Goal: Transaction & Acquisition: Purchase product/service

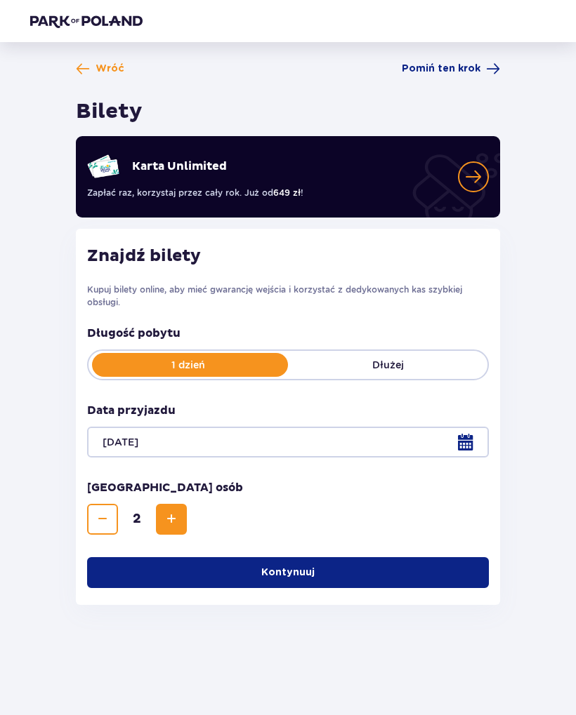
click at [423, 562] on button "Kontynuuj" at bounding box center [288, 572] width 402 height 31
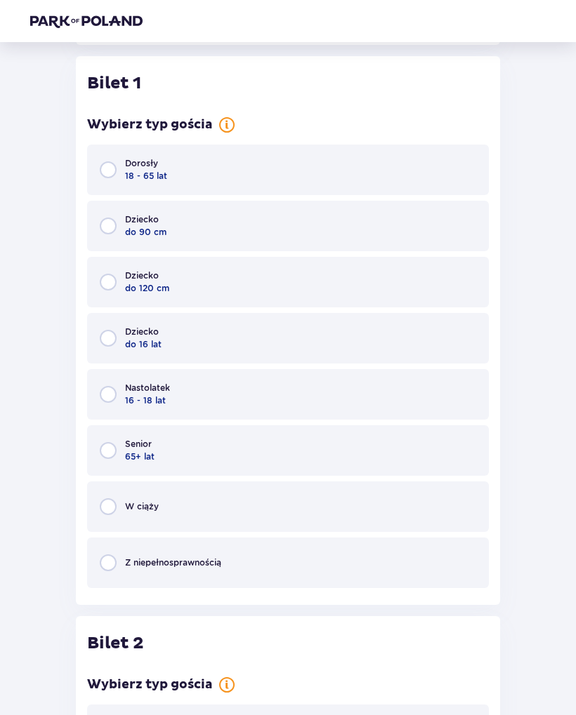
scroll to position [563, 0]
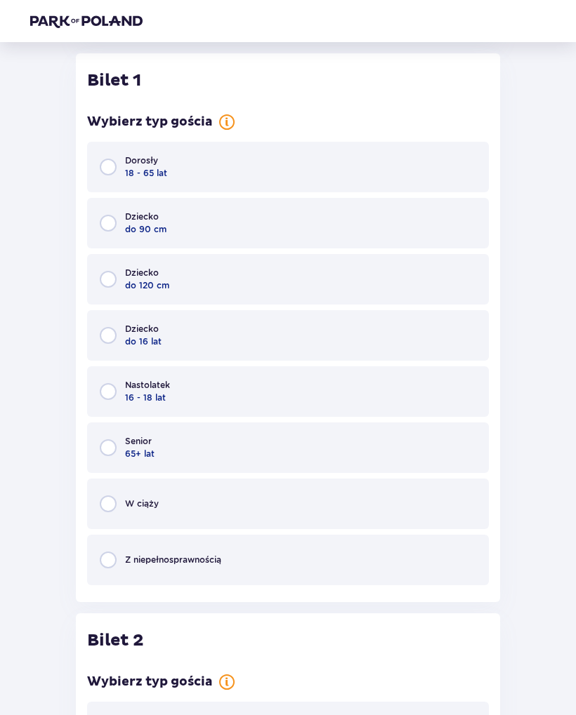
click at [104, 165] on input "radio" at bounding box center [108, 167] width 17 height 17
radio input "true"
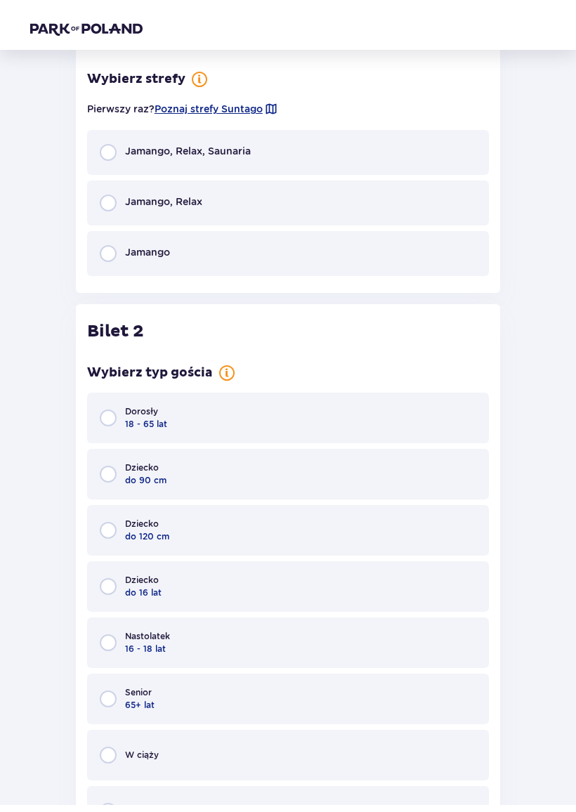
scroll to position [1101, 0]
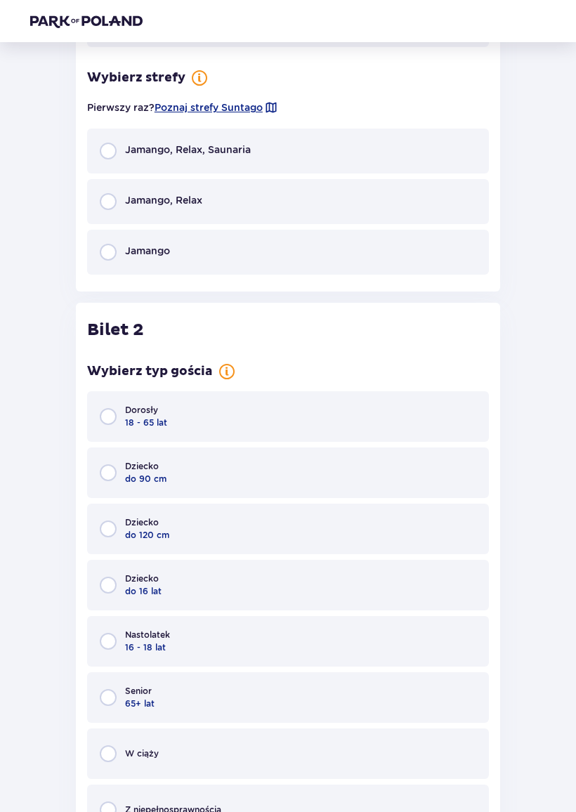
click at [106, 245] on input "radio" at bounding box center [108, 252] width 17 height 17
radio input "true"
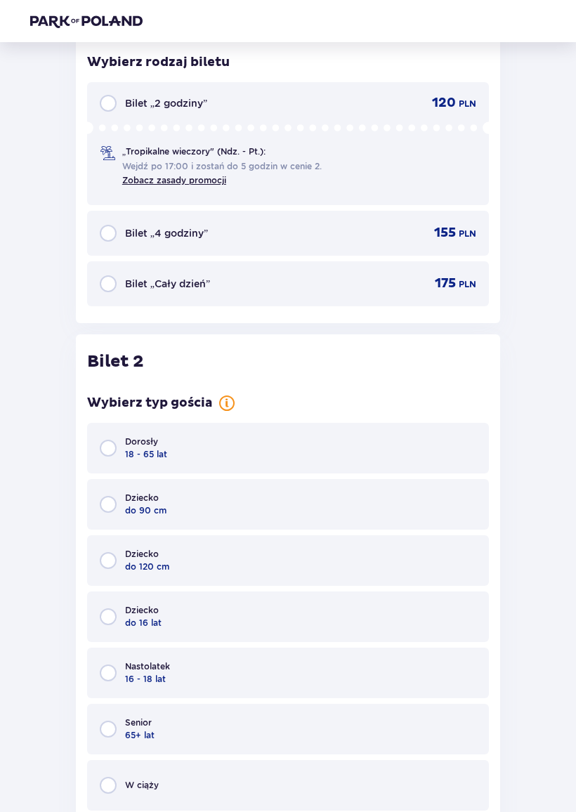
scroll to position [1345, 0]
click at [101, 284] on input "radio" at bounding box center [108, 282] width 17 height 17
radio input "true"
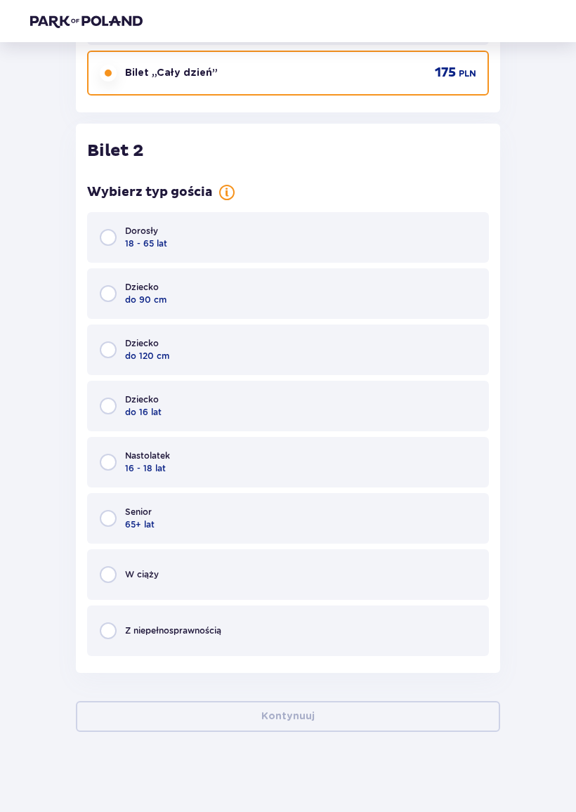
scroll to position [1556, 0]
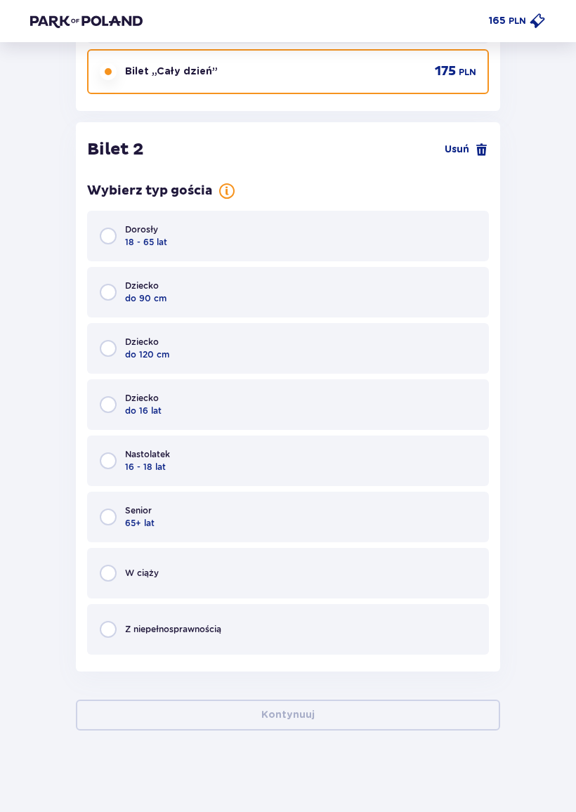
click at [112, 453] on input "radio" at bounding box center [108, 460] width 17 height 17
radio input "true"
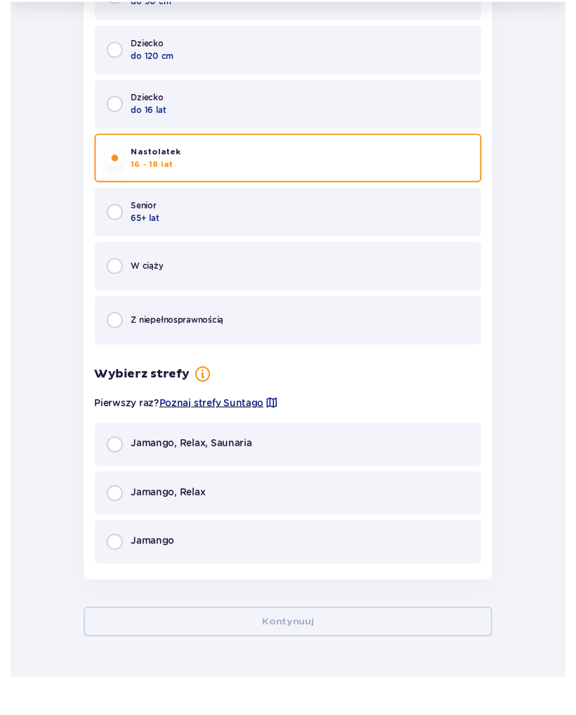
scroll to position [1880, 0]
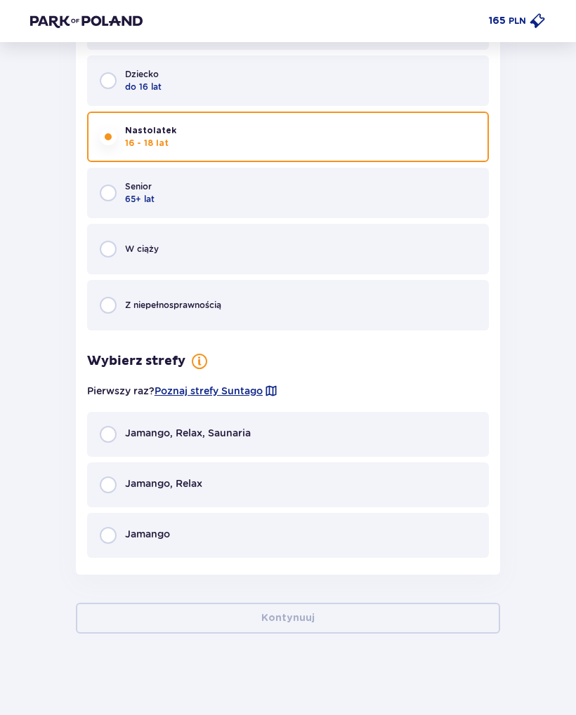
click at [107, 529] on input "radio" at bounding box center [108, 535] width 17 height 17
radio input "true"
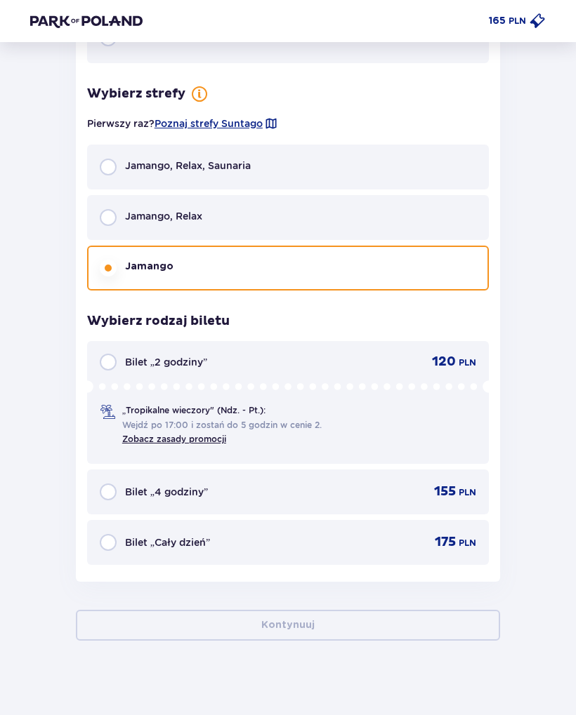
scroll to position [2152, 0]
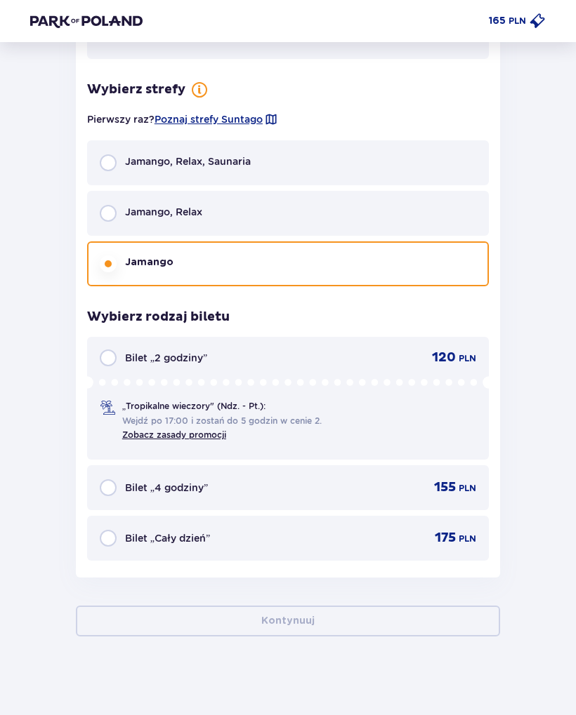
click at [454, 530] on p "175" at bounding box center [445, 538] width 21 height 17
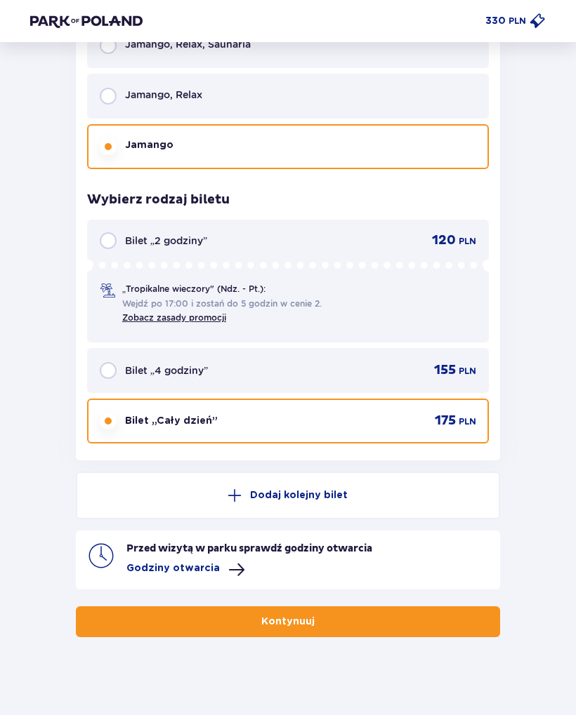
scroll to position [2270, 0]
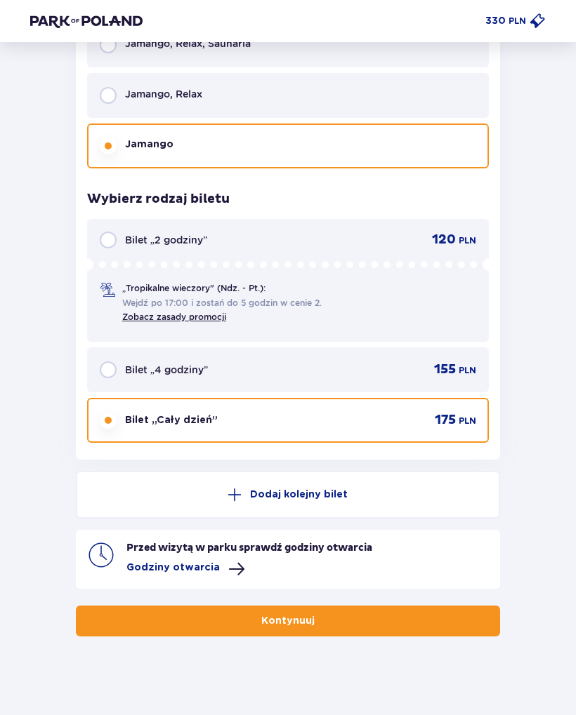
click at [430, 571] on div "Przed wizytą w parku sprawdź godziny otwarcia Godziny otwarcia" at bounding box center [307, 559] width 362 height 37
click at [163, 550] on div "Przed wizytą w parku sprawdź godziny otwarcia Godziny otwarcia" at bounding box center [307, 559] width 362 height 37
click at [168, 561] on p "Godziny otwarcia" at bounding box center [172, 568] width 93 height 14
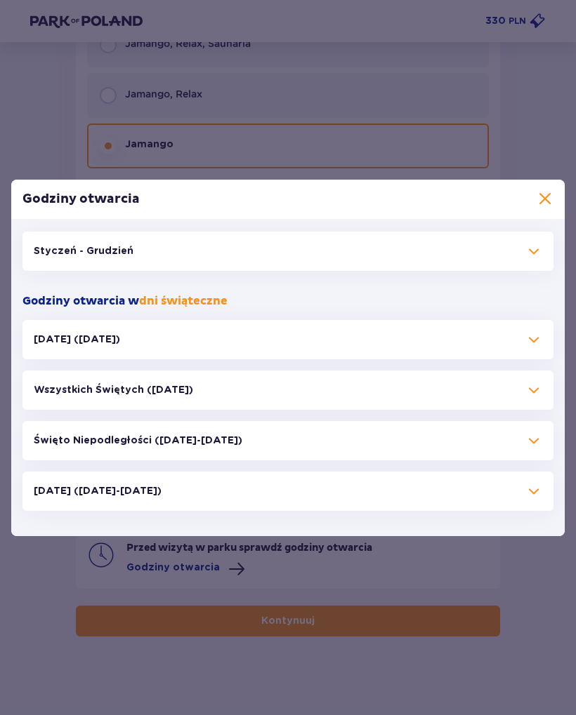
click at [75, 257] on p "Styczeń - Grudzień" at bounding box center [84, 251] width 100 height 14
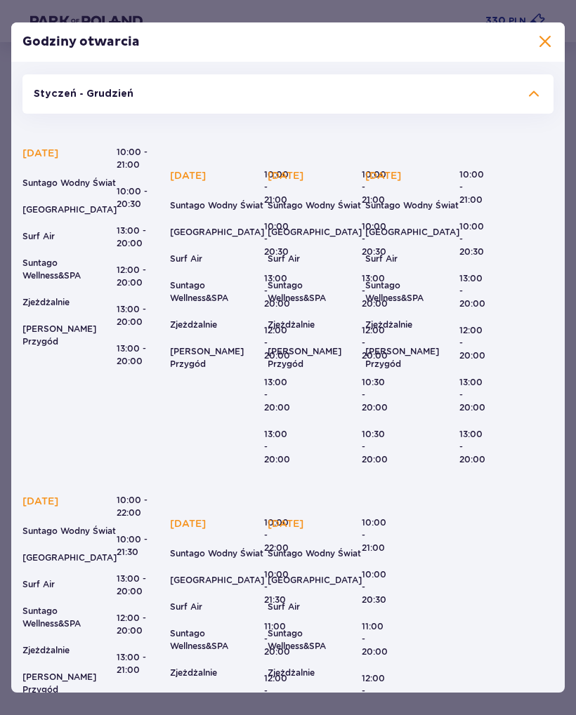
click at [552, 41] on span at bounding box center [544, 42] width 17 height 17
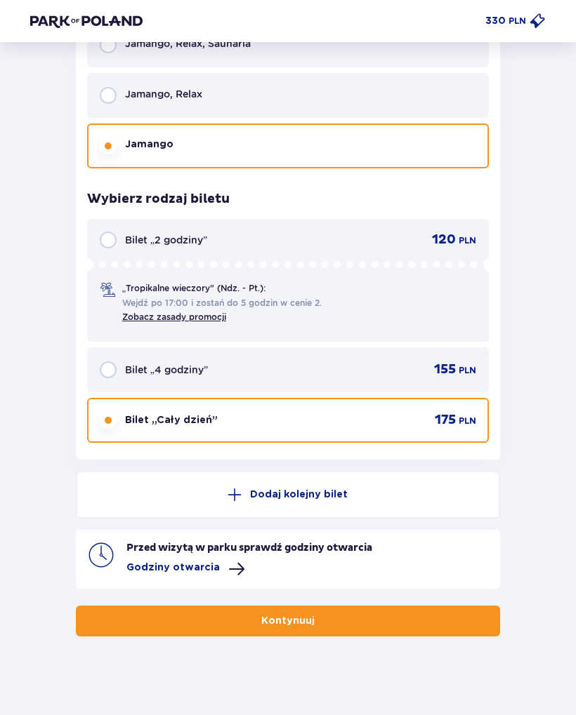
click at [436, 618] on button "Kontynuuj" at bounding box center [288, 621] width 424 height 31
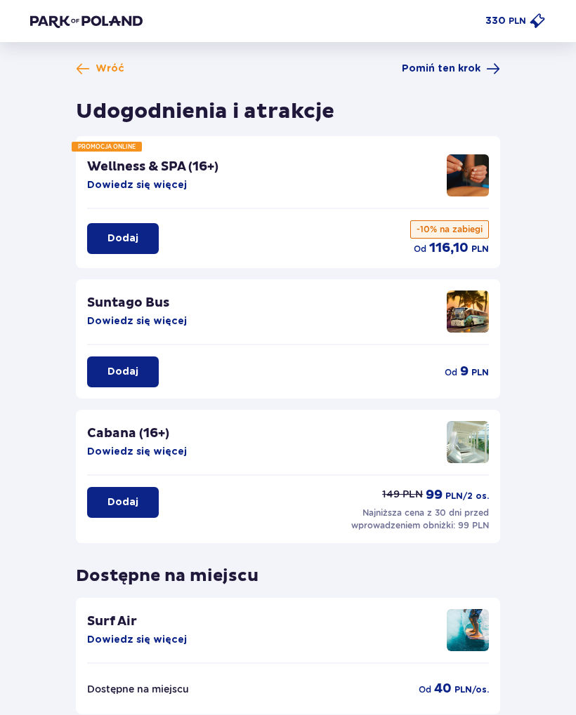
click at [515, 27] on p "PLN" at bounding box center [517, 21] width 18 height 13
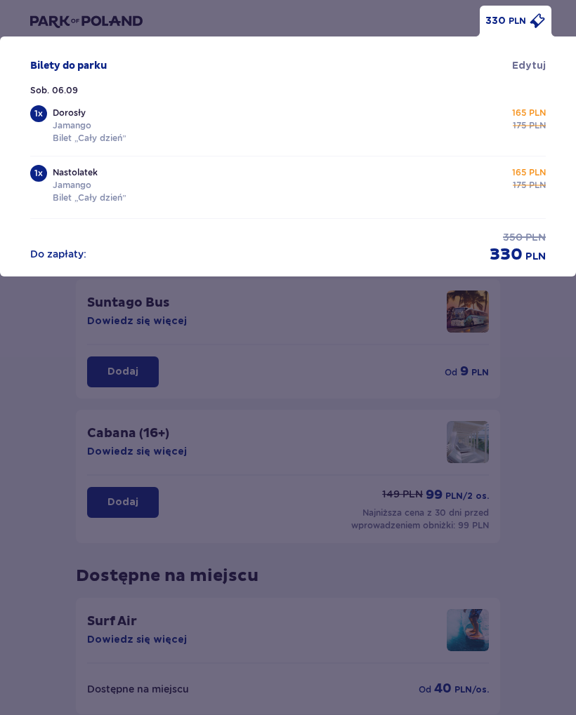
click at [41, 173] on div "1 x" at bounding box center [38, 173] width 17 height 17
click at [166, 198] on div "Nastolatek Jamango Bilet „Cały dzień” 165 PLN 175 PLN" at bounding box center [299, 185] width 493 height 38
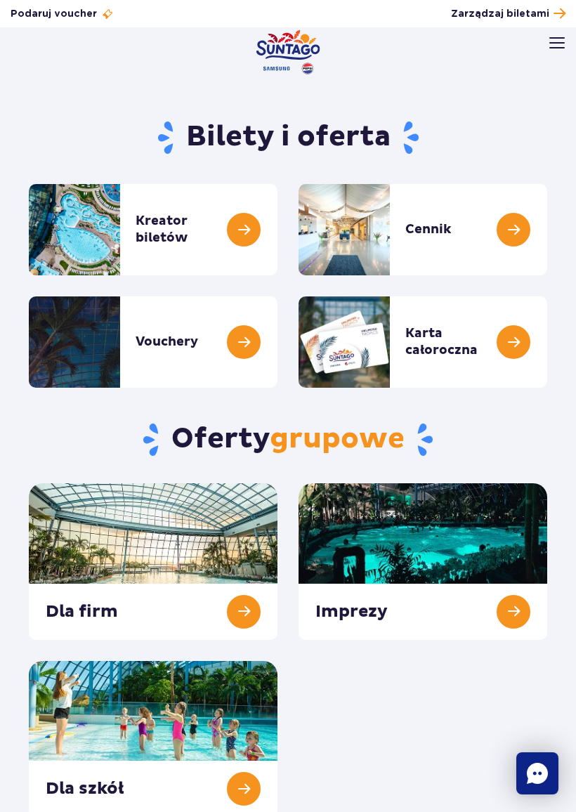
click at [553, 45] on img at bounding box center [556, 42] width 15 height 11
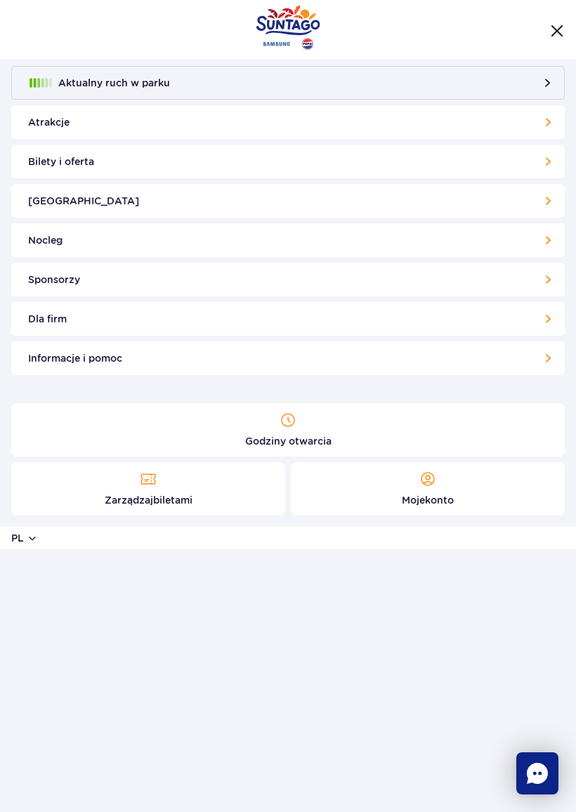
click at [550, 18] on div at bounding box center [288, 29] width 576 height 59
click at [562, 25] on img "Zamknij menu" at bounding box center [556, 31] width 13 height 13
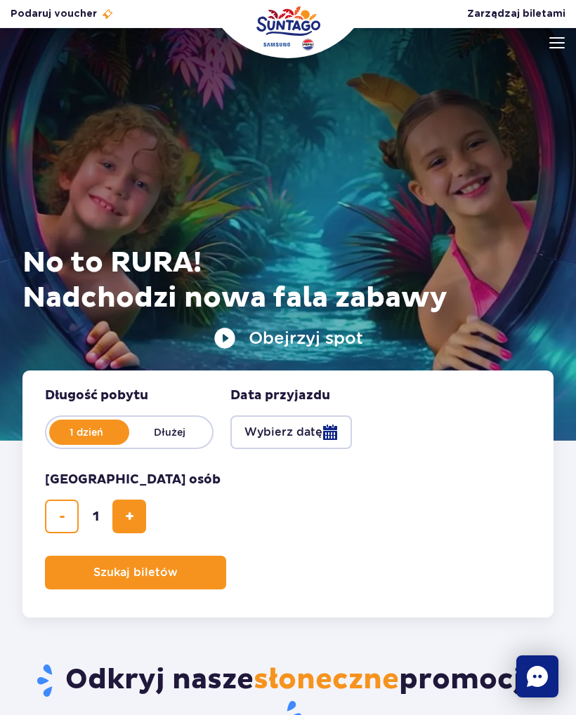
click at [139, 525] on button "dodaj bilet" at bounding box center [129, 517] width 34 height 34
type input "2"
click at [305, 439] on button "Wybierz datę" at bounding box center [290, 433] width 121 height 34
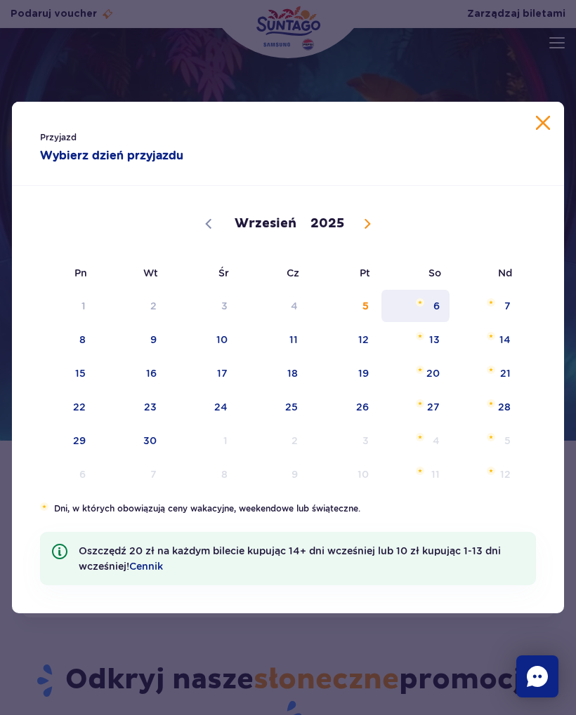
click at [438, 308] on span "6" at bounding box center [415, 306] width 71 height 32
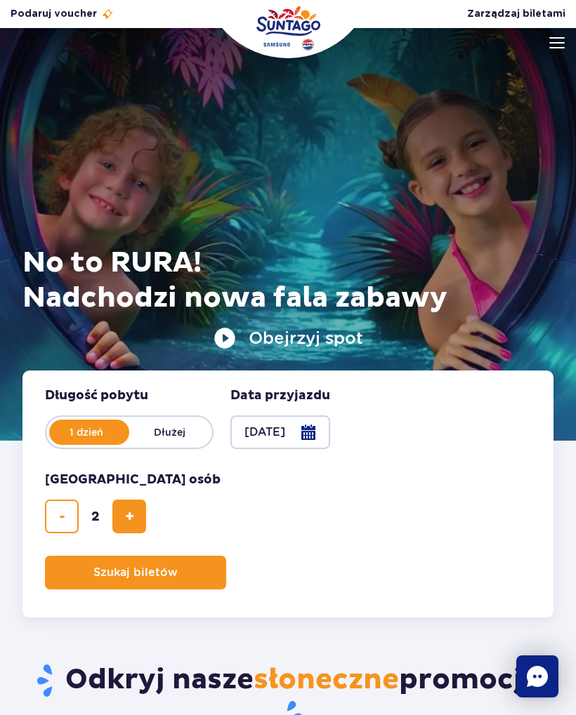
click at [174, 577] on span "Szukaj biletów" at bounding box center [135, 573] width 84 height 13
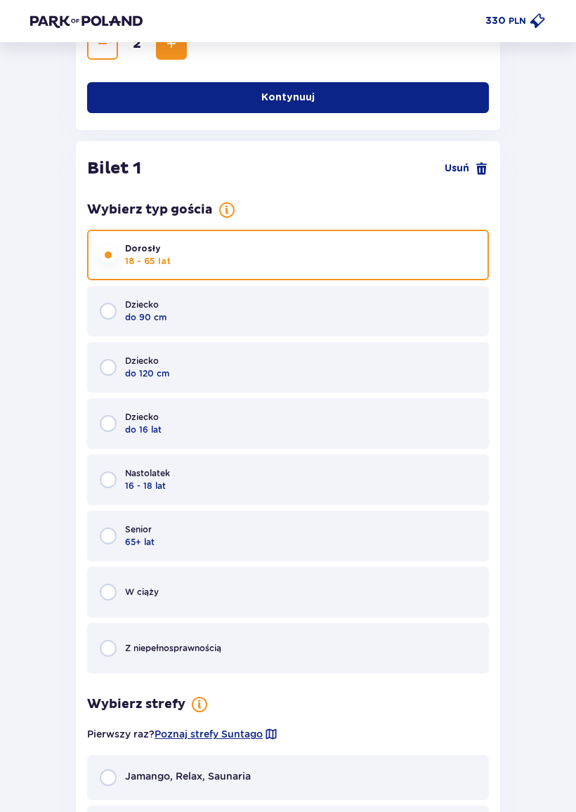
scroll to position [477, 0]
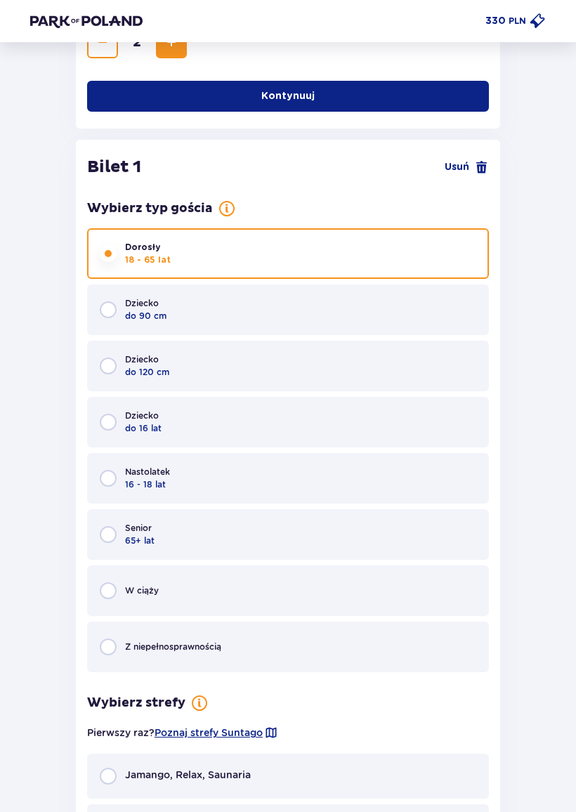
click at [329, 102] on button "Kontynuuj" at bounding box center [288, 96] width 402 height 31
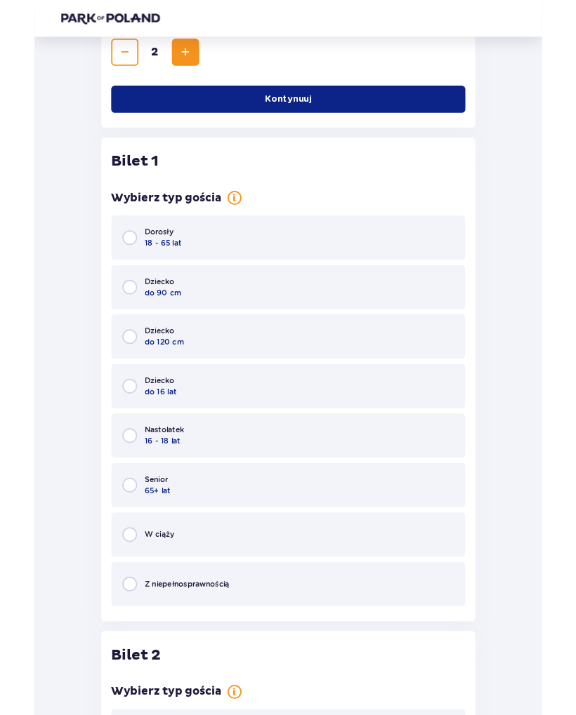
scroll to position [518, 0]
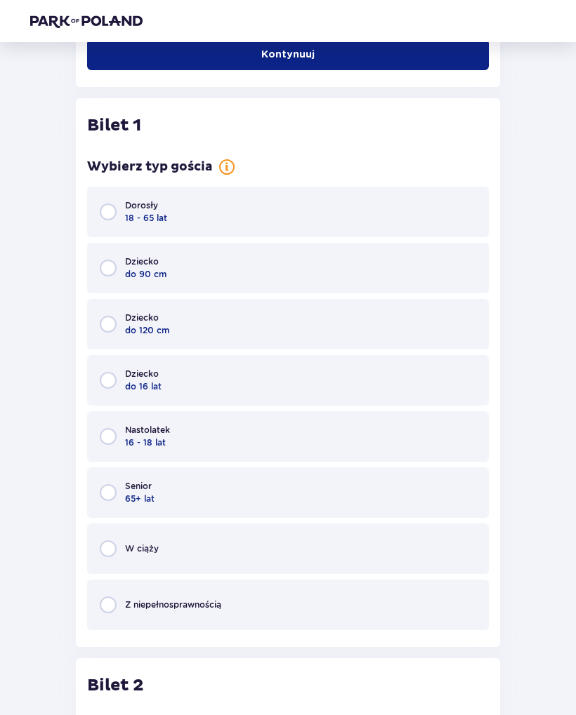
click at [184, 209] on div "Dorosły 18 - 65 lat" at bounding box center [288, 212] width 402 height 51
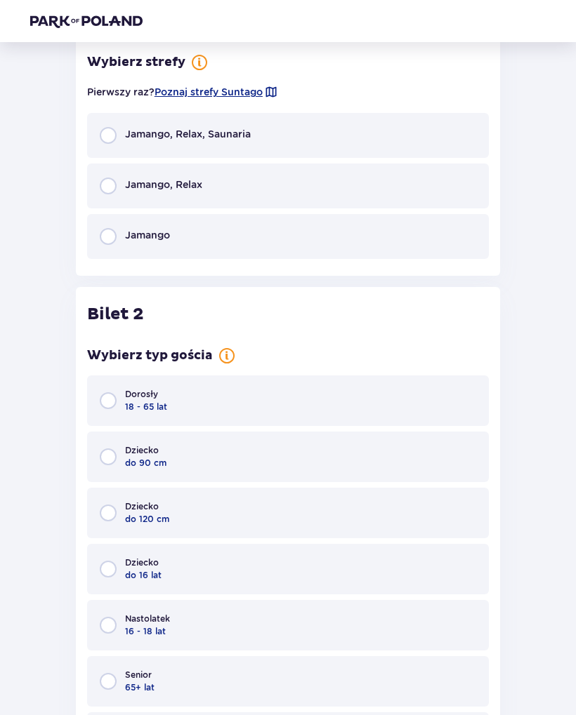
scroll to position [1118, 0]
click at [234, 229] on div "Jamango" at bounding box center [288, 235] width 402 height 45
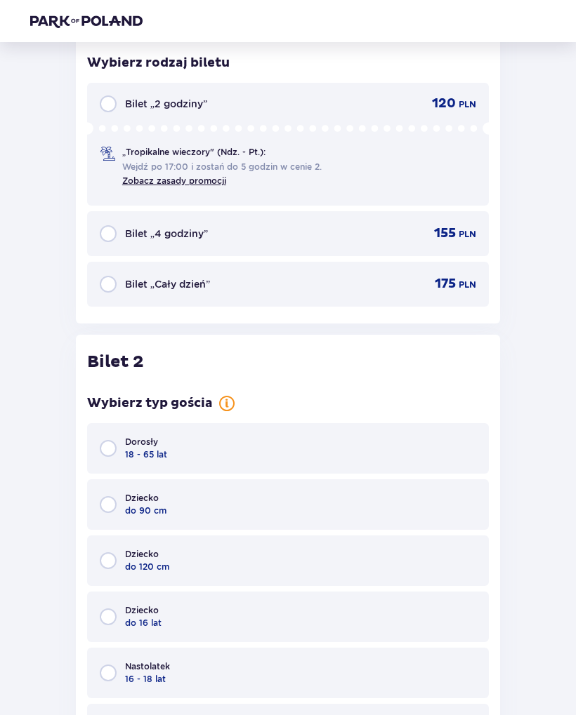
scroll to position [1345, 0]
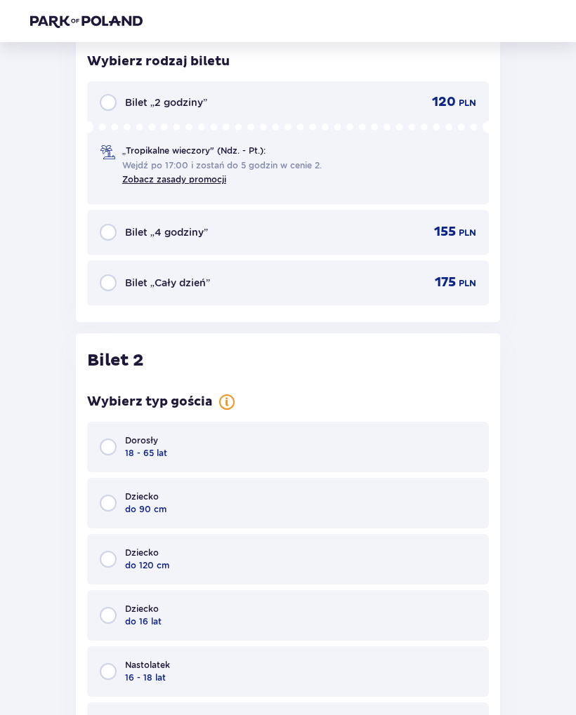
click at [288, 296] on div "Bilet „Cały dzień” 175 PLN" at bounding box center [288, 282] width 402 height 45
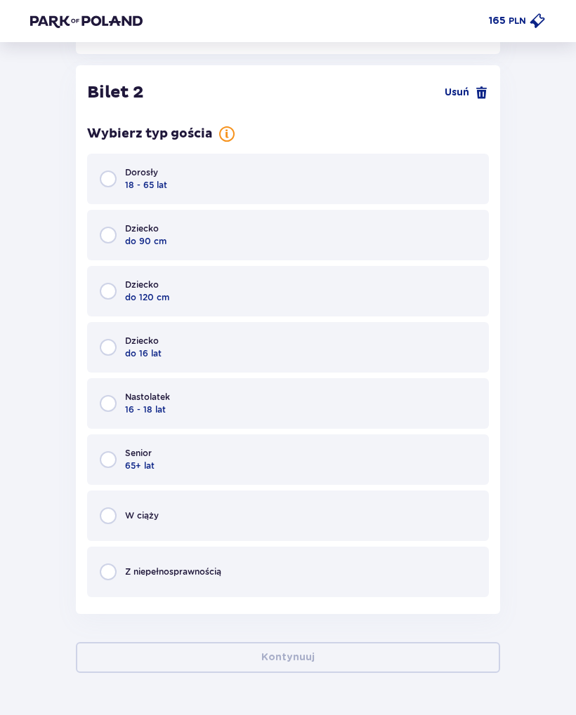
scroll to position [1622, 0]
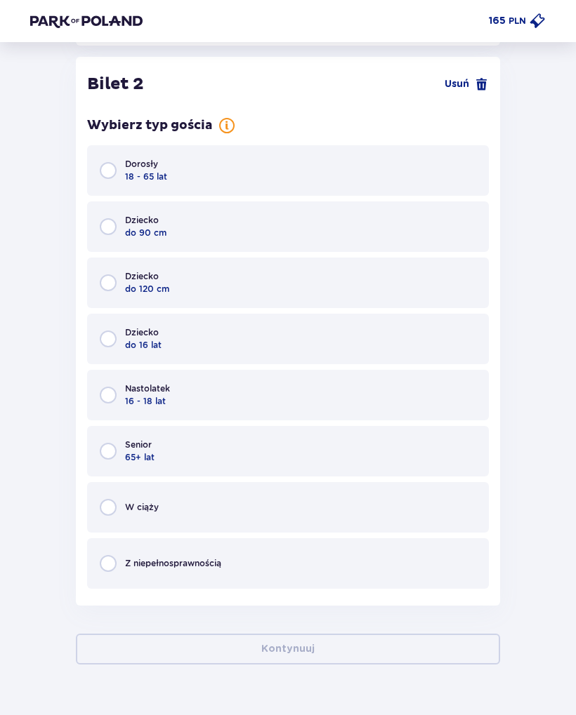
click at [232, 378] on div "Nastolatek 16 - 18 lat" at bounding box center [288, 395] width 402 height 51
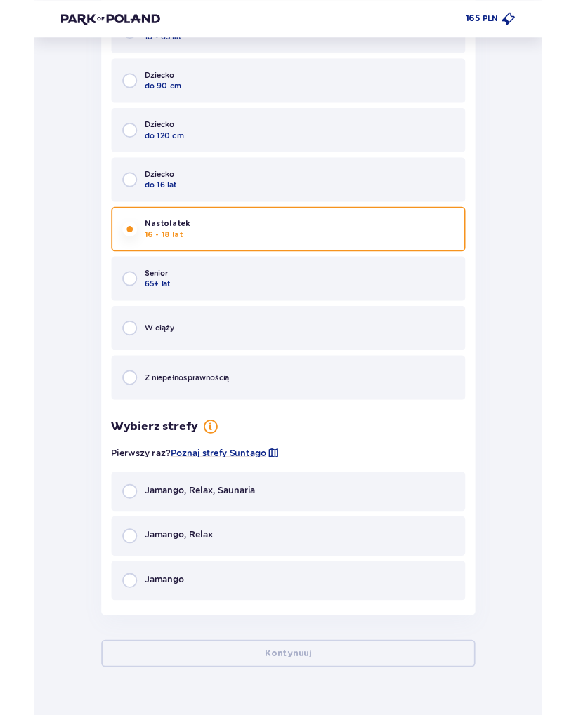
scroll to position [1880, 0]
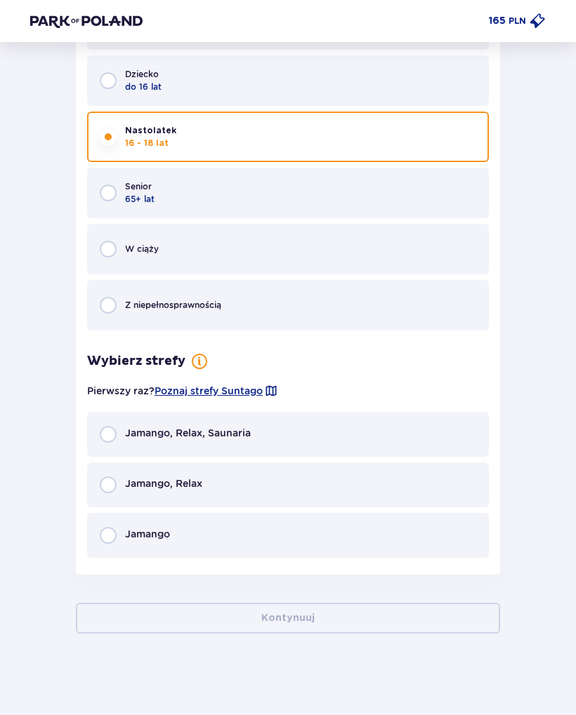
click at [260, 554] on div "Jamango" at bounding box center [288, 535] width 402 height 45
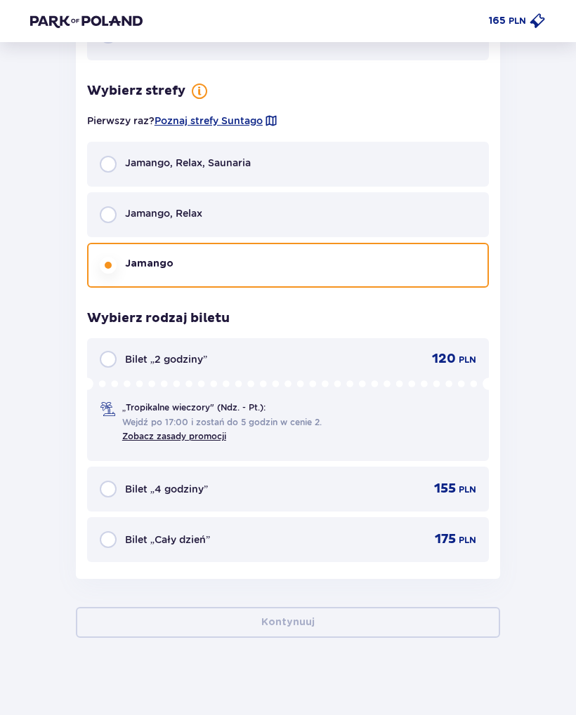
scroll to position [2152, 0]
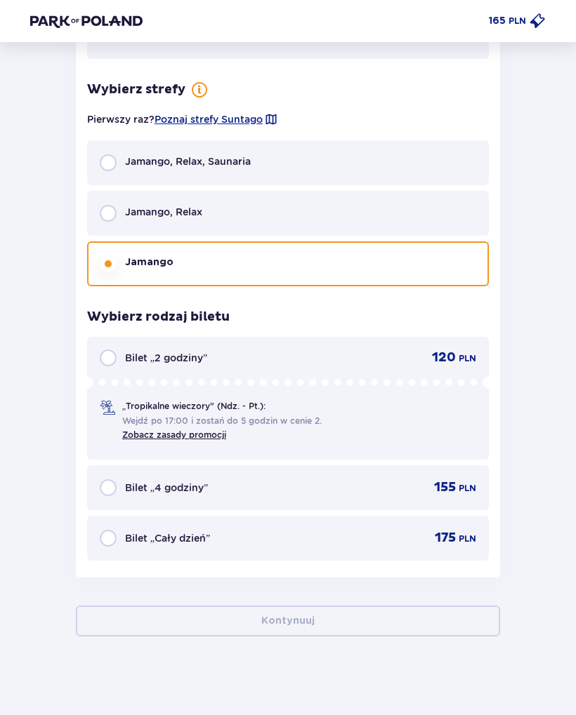
click at [385, 549] on div "Bilet „Cały dzień” 175 PLN" at bounding box center [288, 538] width 402 height 45
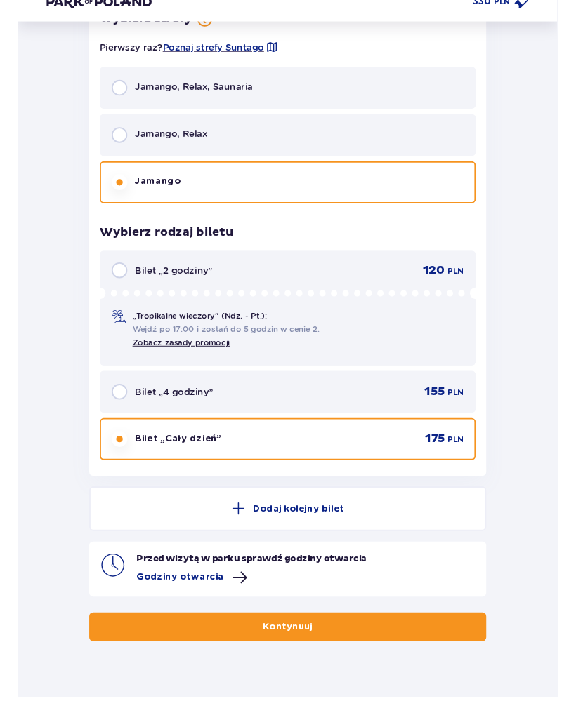
scroll to position [2270, 0]
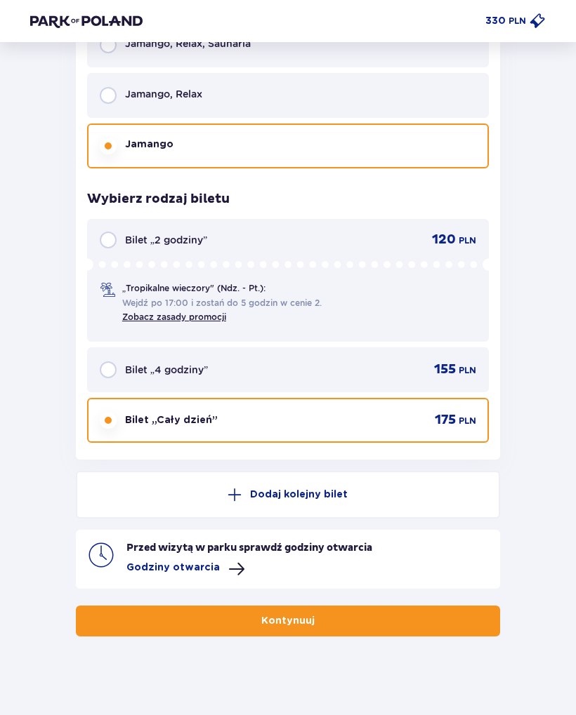
click at [390, 612] on button "Kontynuuj" at bounding box center [288, 621] width 424 height 31
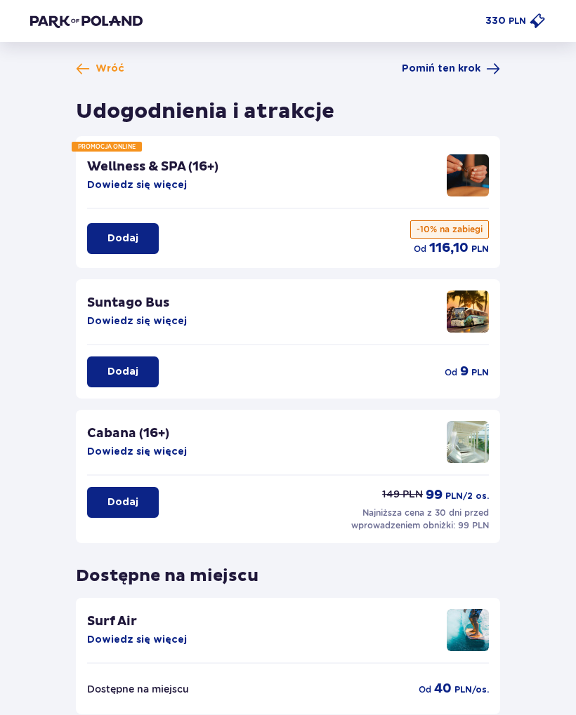
click at [514, 24] on p "PLN" at bounding box center [517, 21] width 18 height 13
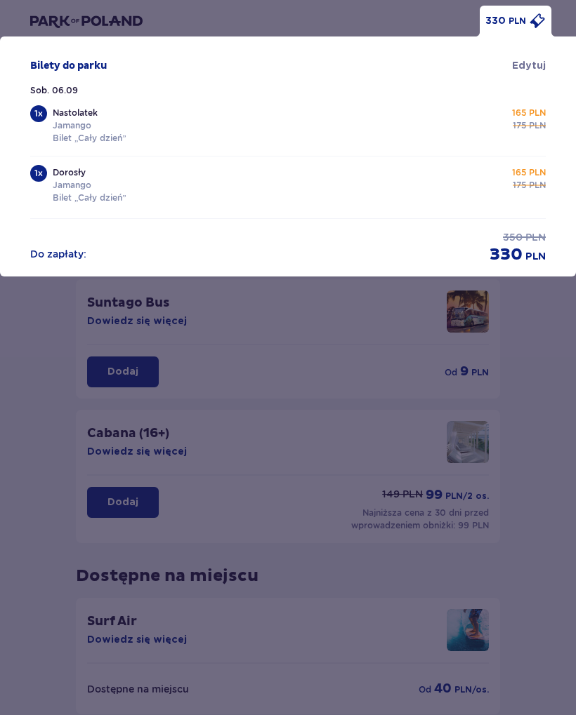
click at [558, 361] on div "330 PLN Bilety do parku Edytuj Sob. 06.09 1 x Nastolatek Jamango Bilet „Cały dz…" at bounding box center [288, 357] width 576 height 715
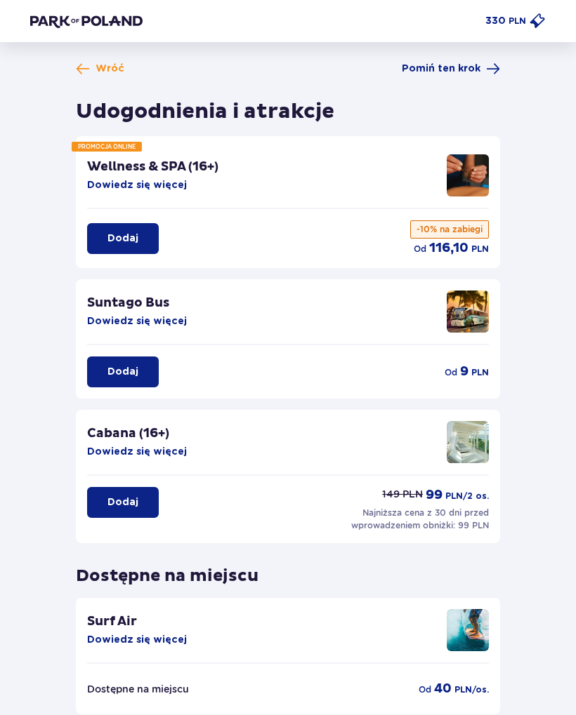
click at [470, 65] on span "Pomiń ten krok" at bounding box center [441, 69] width 79 height 14
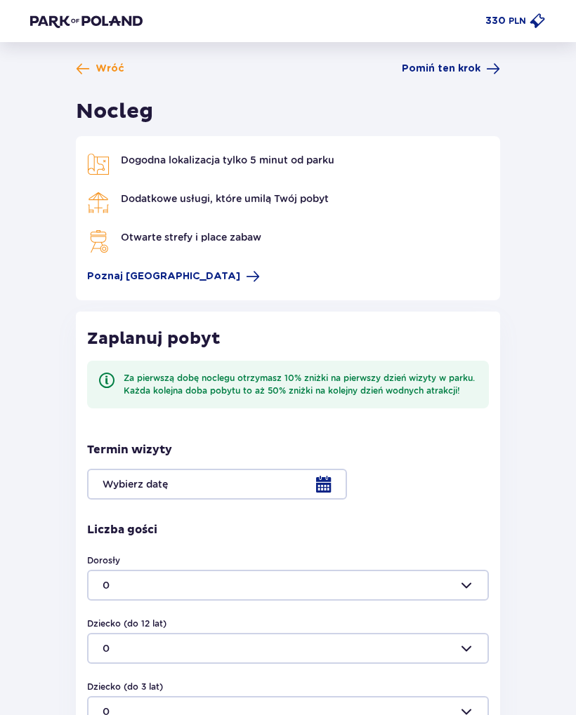
click at [481, 64] on span "Pomiń ten krok" at bounding box center [451, 69] width 98 height 14
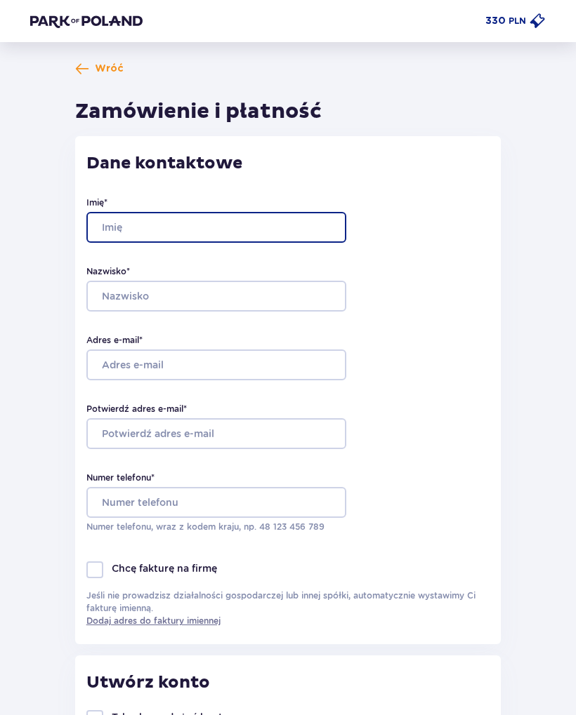
click at [253, 217] on input "Imię *" at bounding box center [216, 227] width 260 height 31
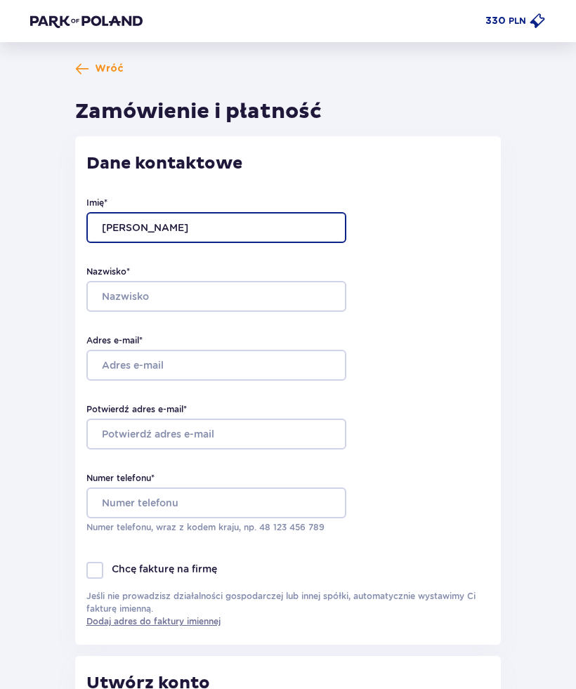
type input "Joanna"
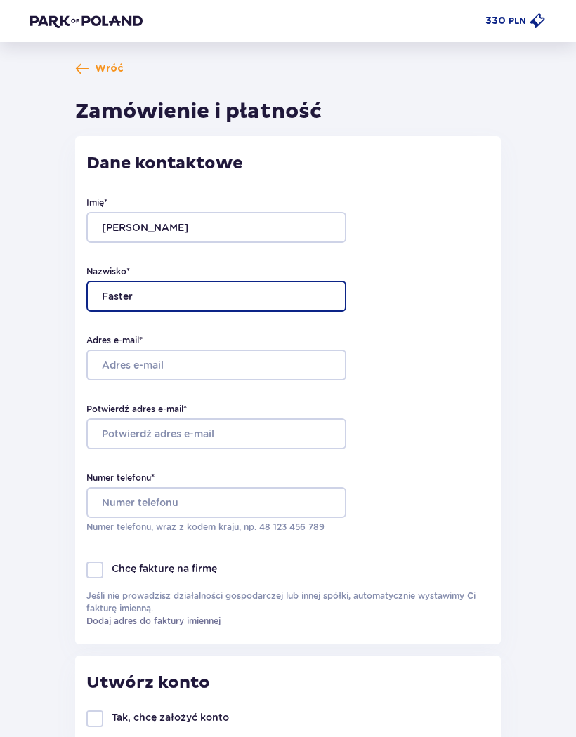
type input "Faster"
click at [118, 286] on input "Faster" at bounding box center [216, 296] width 260 height 31
type input "Łajtar"
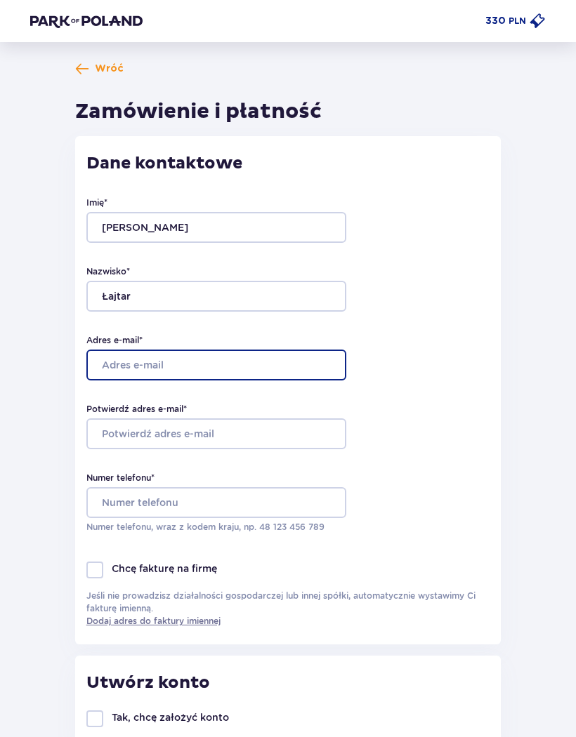
click at [177, 371] on input "Adres e-mail *" at bounding box center [216, 365] width 260 height 31
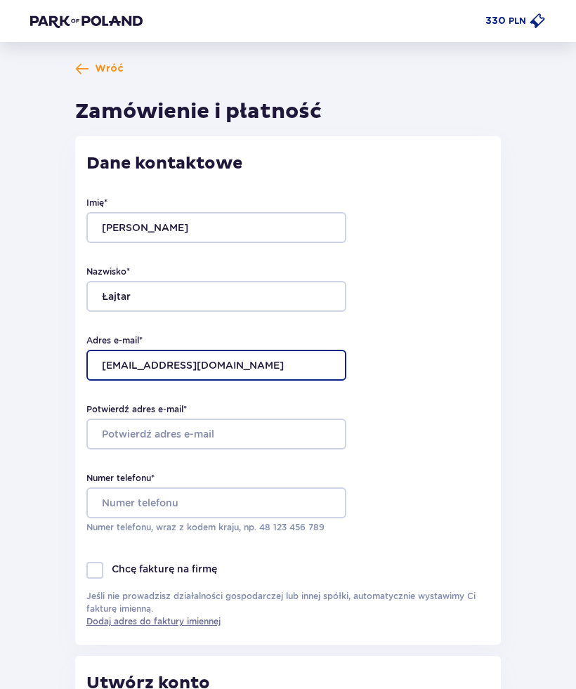
type input "joanna.lajtar1@wp.pl"
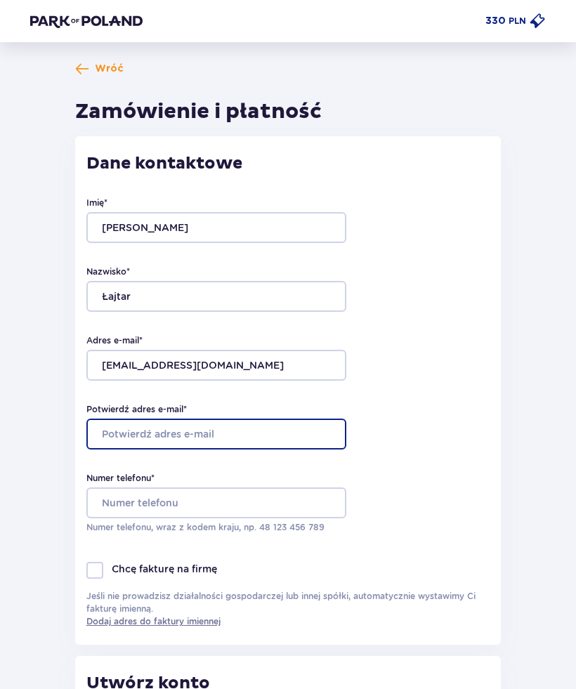
click at [204, 430] on input "Potwierdź adres e-mail *" at bounding box center [216, 433] width 260 height 31
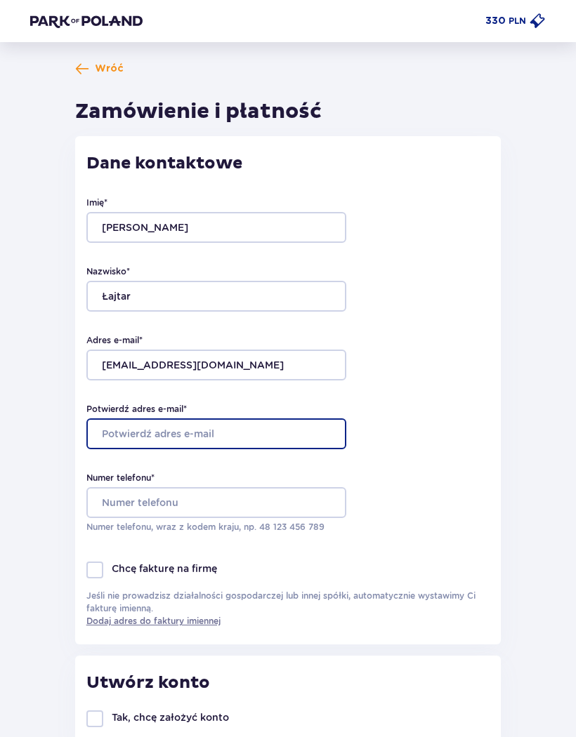
click at [209, 437] on input "Potwierdź adres e-mail *" at bounding box center [216, 433] width 260 height 31
type input "joanna.lajtar1@wp.pl"
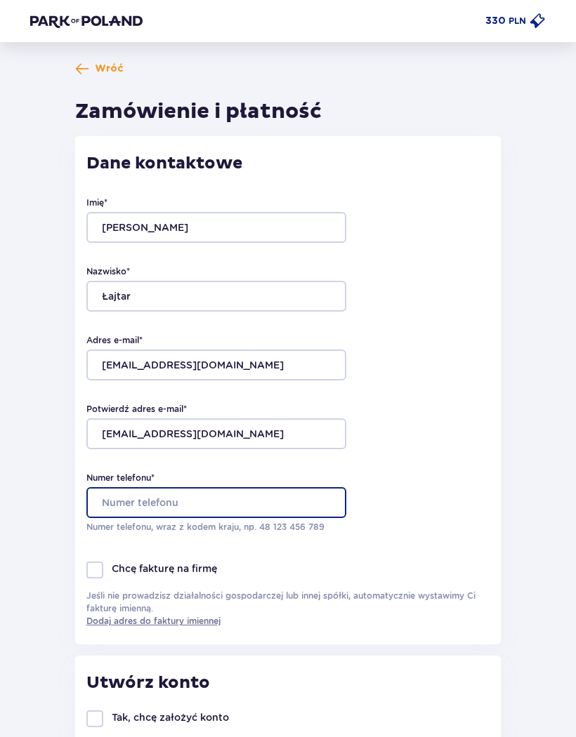
type input "535031777"
click at [110, 503] on input "535031777" at bounding box center [216, 502] width 260 height 31
click at [110, 502] on input "535031777" at bounding box center [216, 502] width 260 height 31
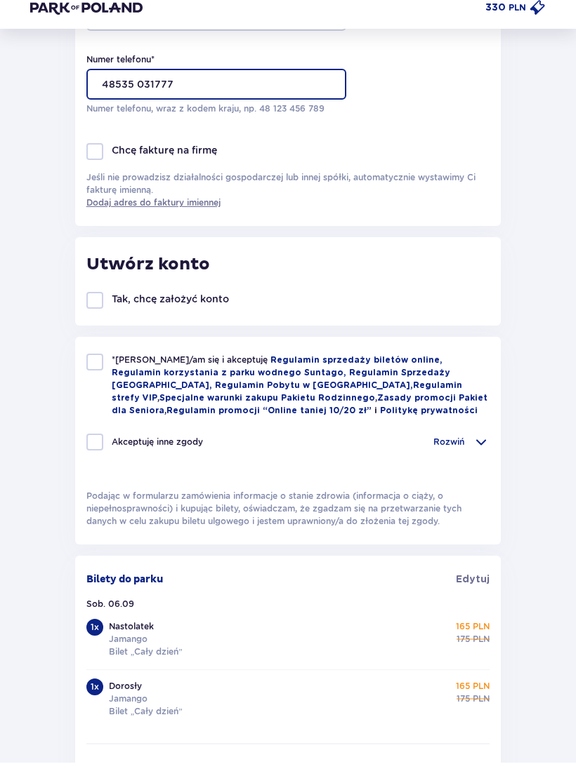
scroll to position [442, 0]
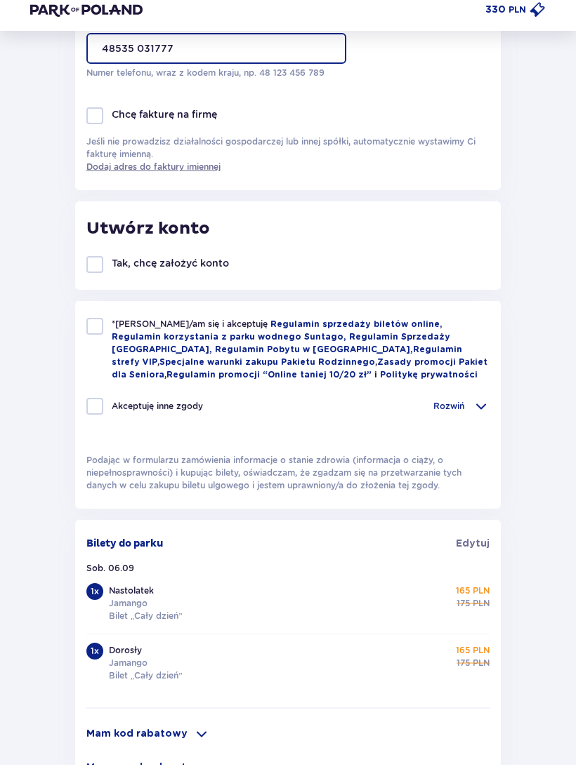
type input "48535 031777"
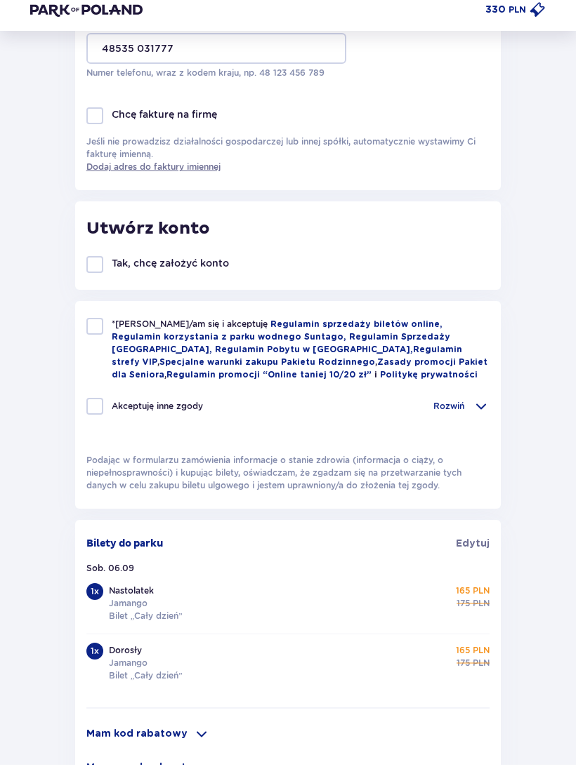
click at [93, 334] on div at bounding box center [94, 338] width 17 height 17
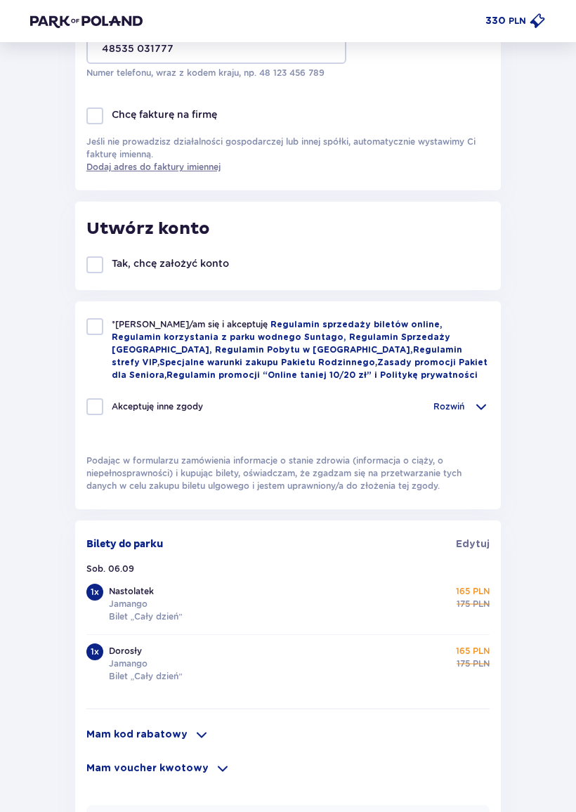
scroll to position [450, 0]
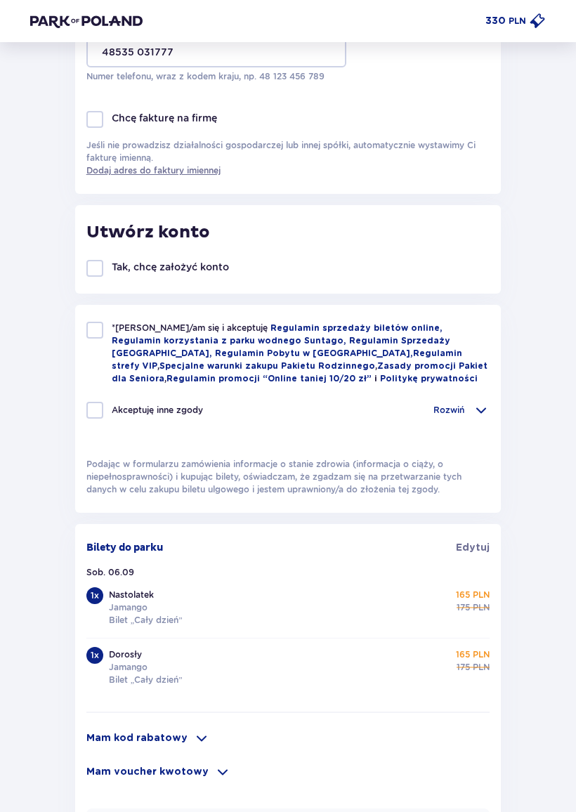
click at [99, 336] on div at bounding box center [94, 330] width 17 height 17
checkbox input "true"
click at [475, 411] on span at bounding box center [480, 410] width 17 height 17
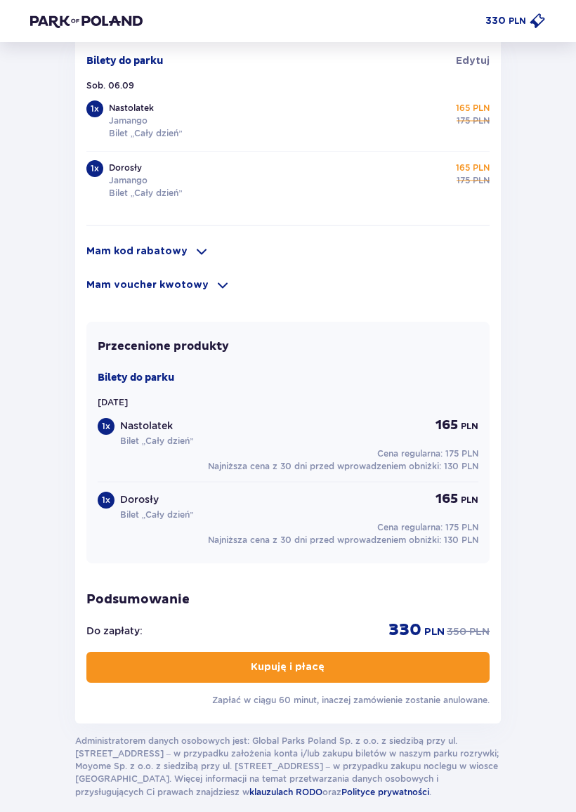
scroll to position [1297, 0]
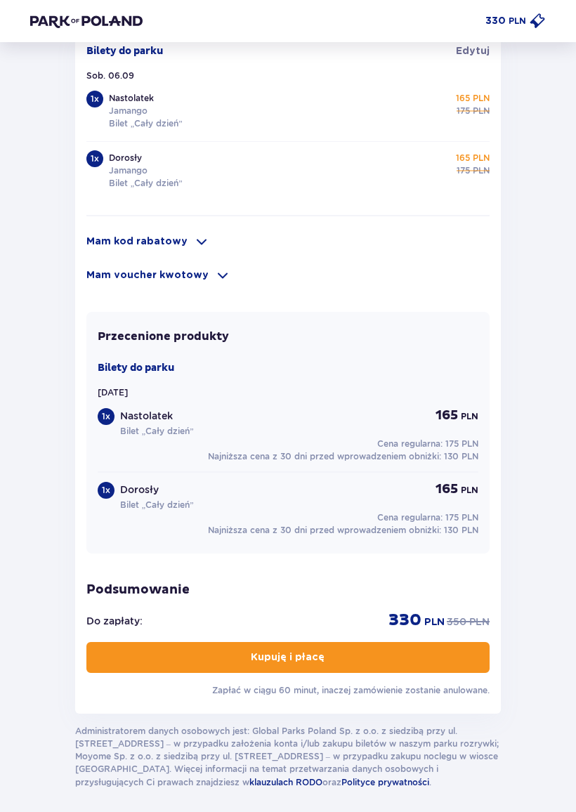
click at [376, 654] on button "Kupuję i płacę" at bounding box center [287, 657] width 403 height 31
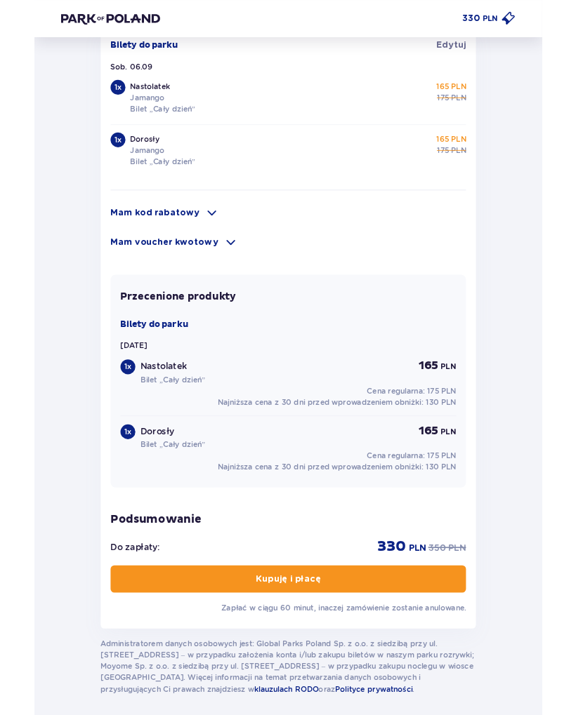
scroll to position [1336, 0]
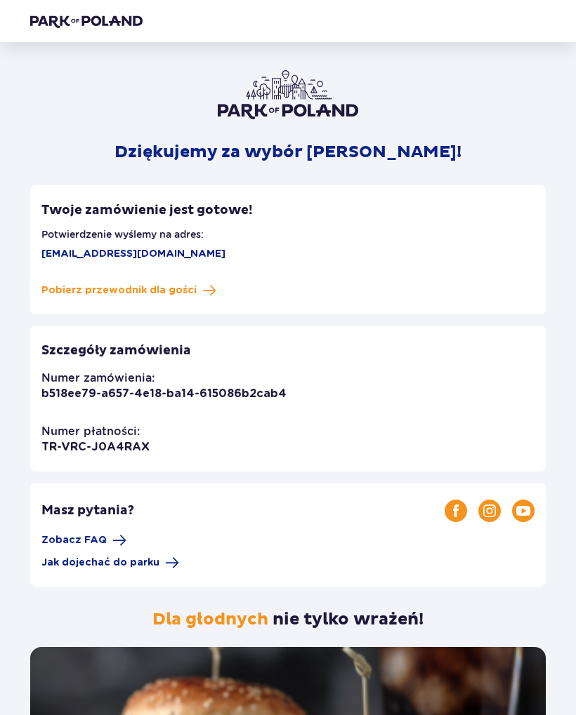
click at [163, 290] on span "Pobierz przewodnik dla gości" at bounding box center [118, 291] width 155 height 14
click at [102, 542] on span "Zobacz FAQ" at bounding box center [73, 541] width 65 height 14
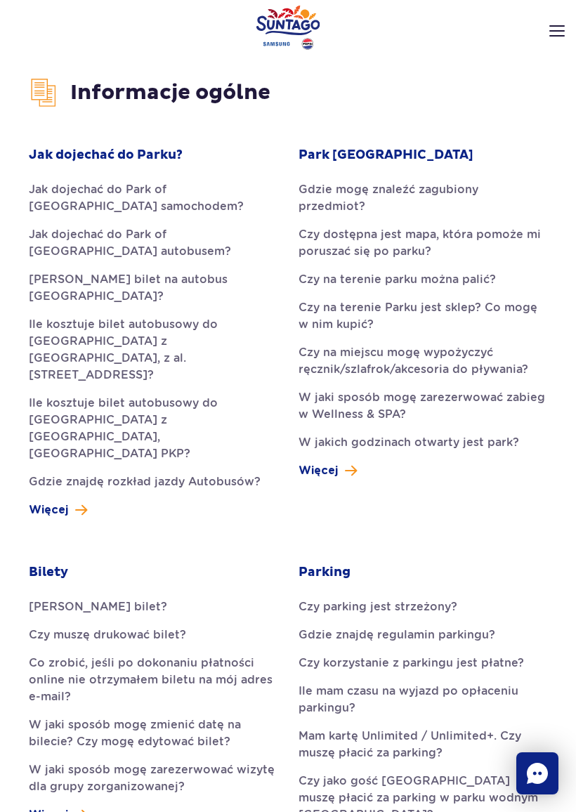
scroll to position [265, 0]
click at [171, 655] on link "Co zrobić, jeśli po dokonaniu płatności online nie otrzymałem biletu na mój adr…" at bounding box center [153, 680] width 249 height 51
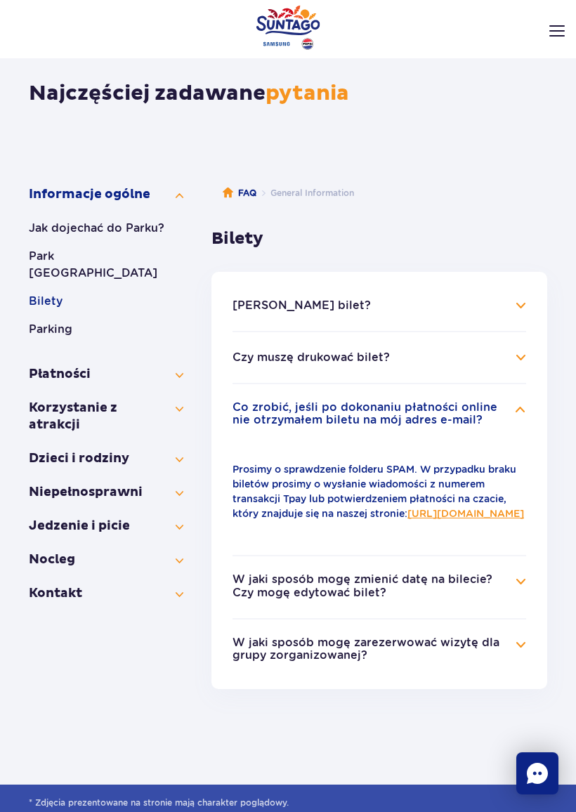
scroll to position [43, 0]
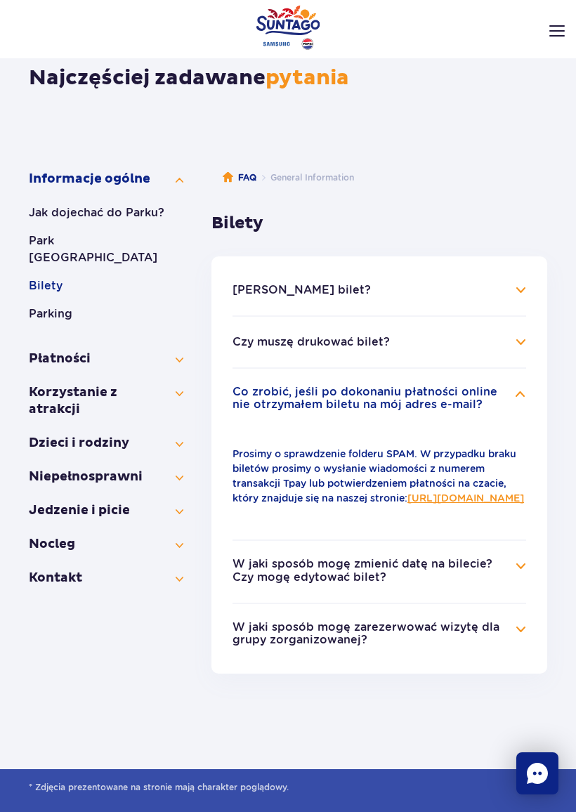
click at [520, 347] on h4 "Czy muszę drukować bilet?" at bounding box center [378, 341] width 293 height 17
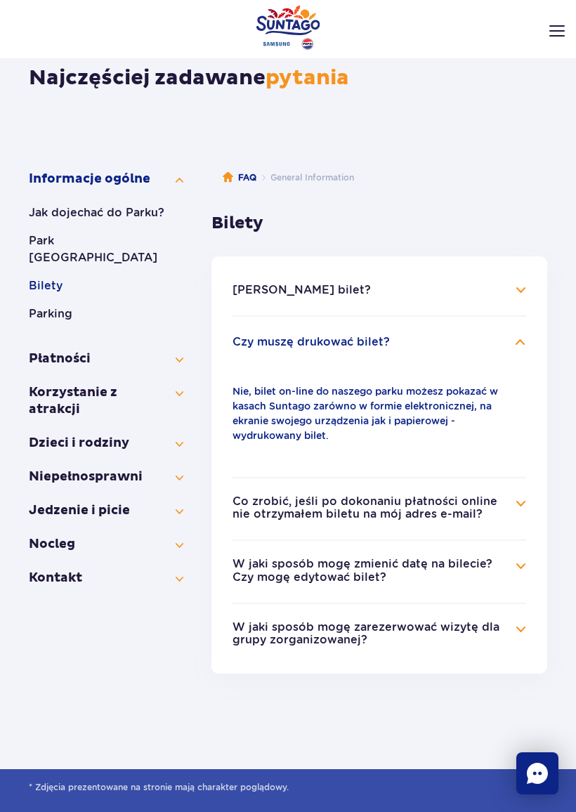
click at [522, 293] on h4 "Jak kupić bilet?" at bounding box center [378, 290] width 293 height 17
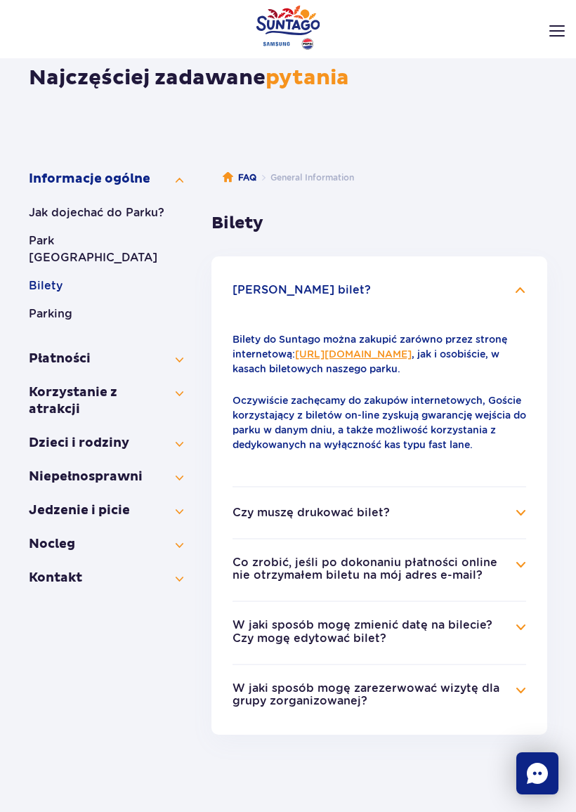
click at [515, 563] on h4 "Co zrobić, jeśli po dokonaniu płatności online nie otrzymałem biletu na mój adr…" at bounding box center [378, 569] width 293 height 27
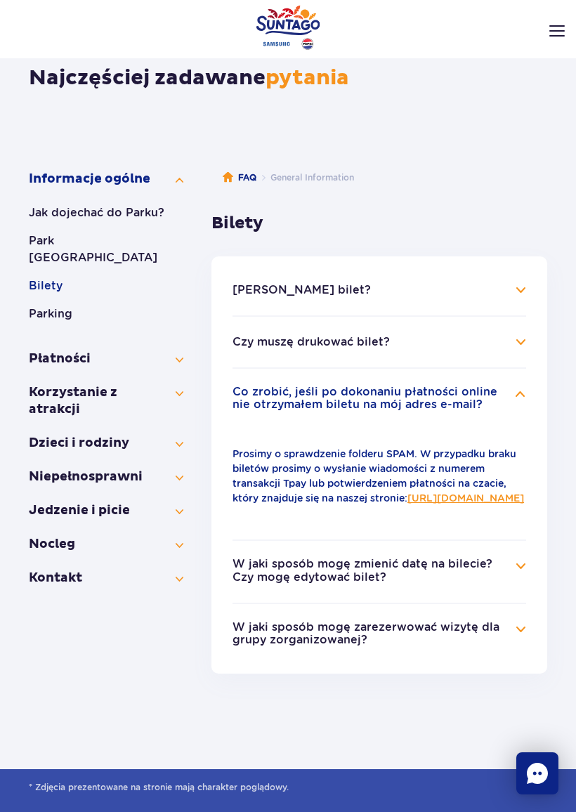
click at [407, 503] on link "[URL][DOMAIN_NAME]" at bounding box center [465, 497] width 117 height 11
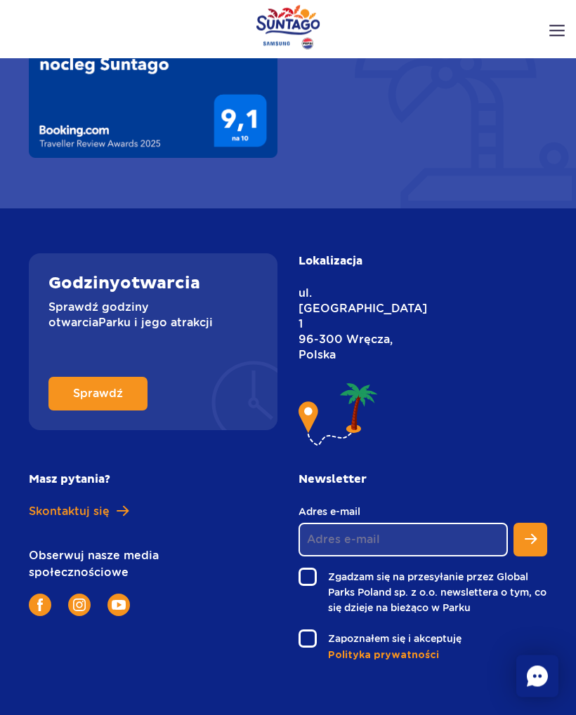
scroll to position [1447, 0]
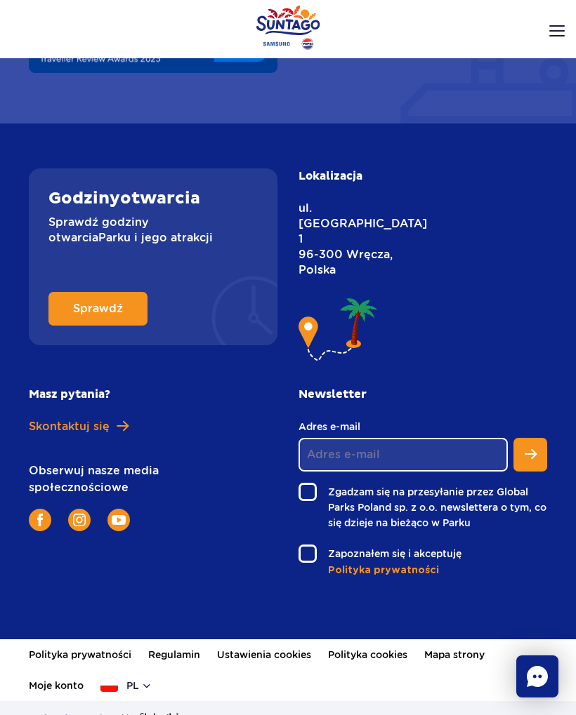
click at [103, 419] on span "Skontaktuj się" at bounding box center [69, 426] width 81 height 15
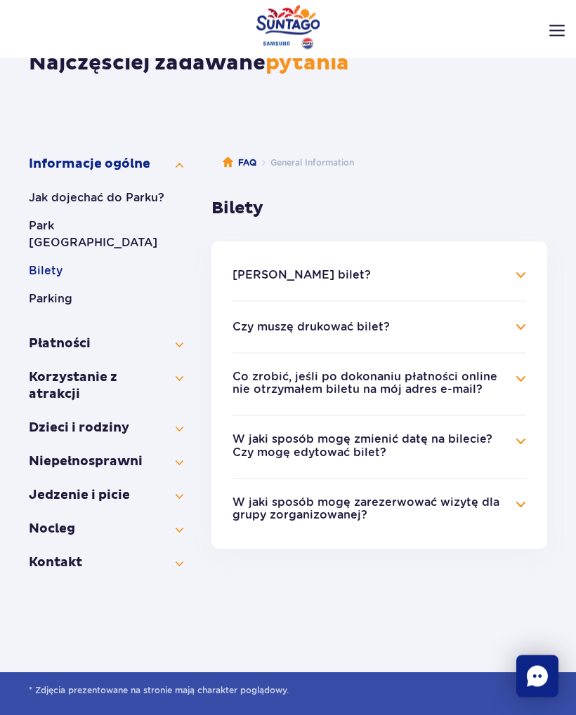
scroll to position [54, 0]
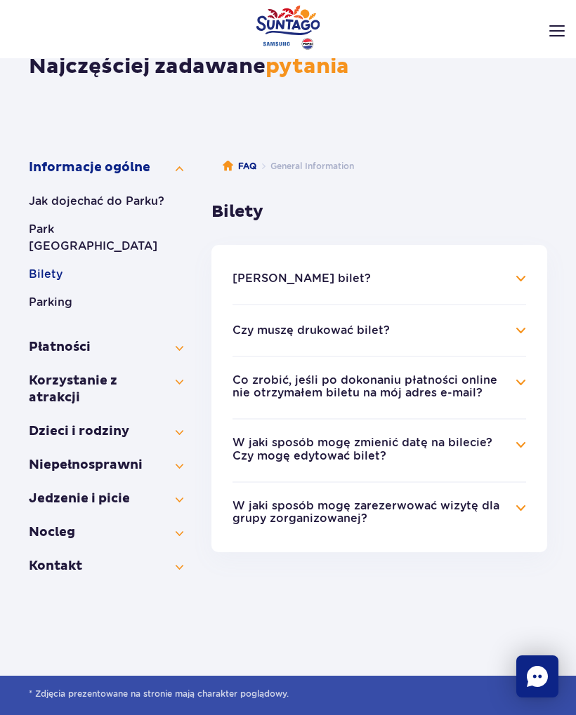
click at [520, 388] on h4 "Co zrobić, jeśli po dokonaniu płatności online nie otrzymałem biletu na mój adr…" at bounding box center [378, 387] width 293 height 27
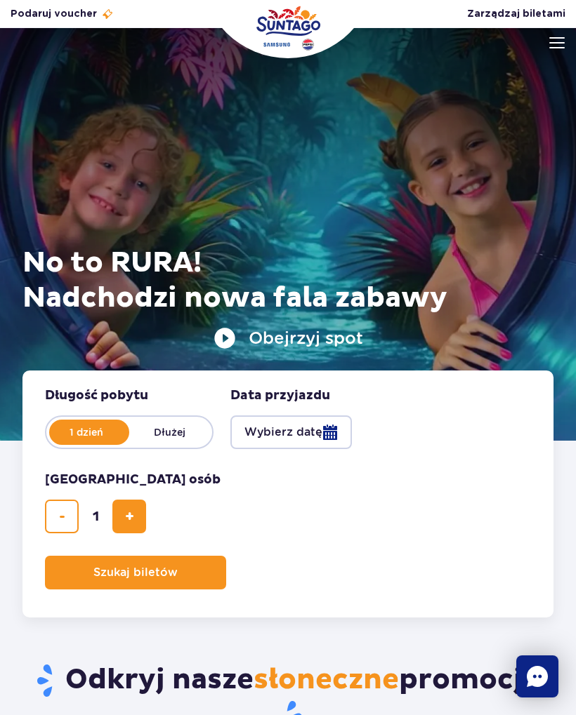
click at [282, 427] on button "Wybierz datę" at bounding box center [290, 433] width 121 height 34
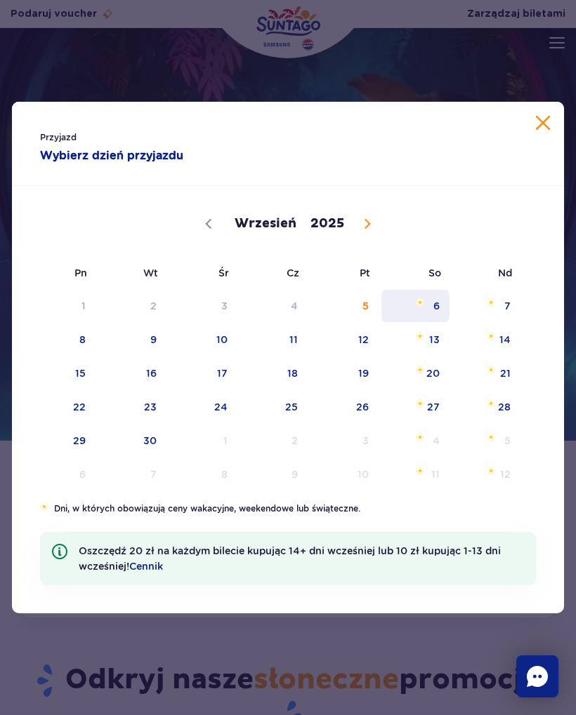
click at [428, 300] on span "6" at bounding box center [415, 306] width 71 height 32
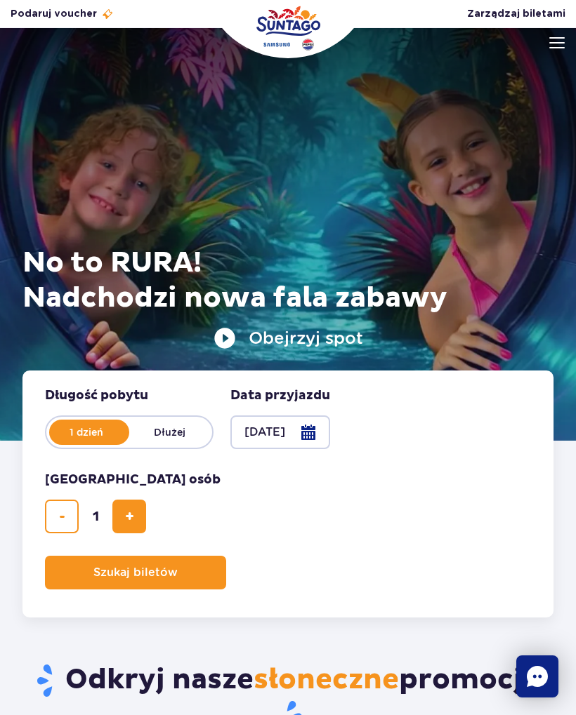
click at [133, 517] on span "dodaj bilet" at bounding box center [129, 517] width 9 height 0
type input "2"
click at [165, 577] on span "Szukaj biletów" at bounding box center [135, 573] width 84 height 13
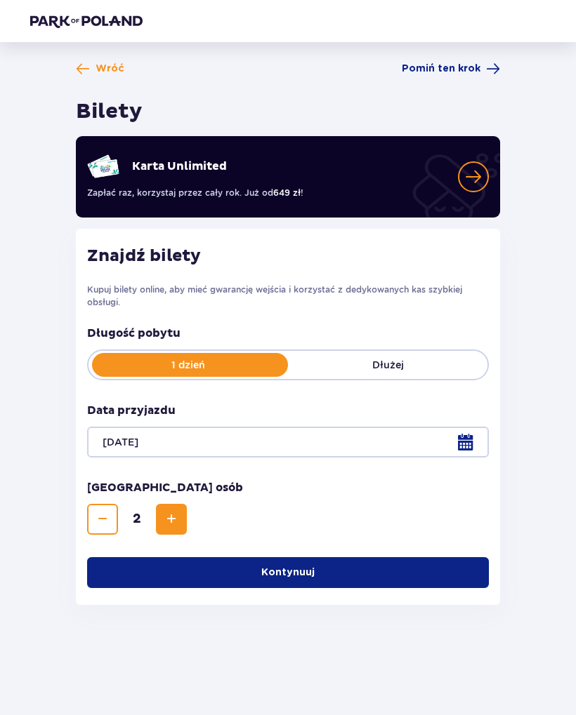
click at [300, 572] on p "Kontynuuj" at bounding box center [287, 573] width 53 height 14
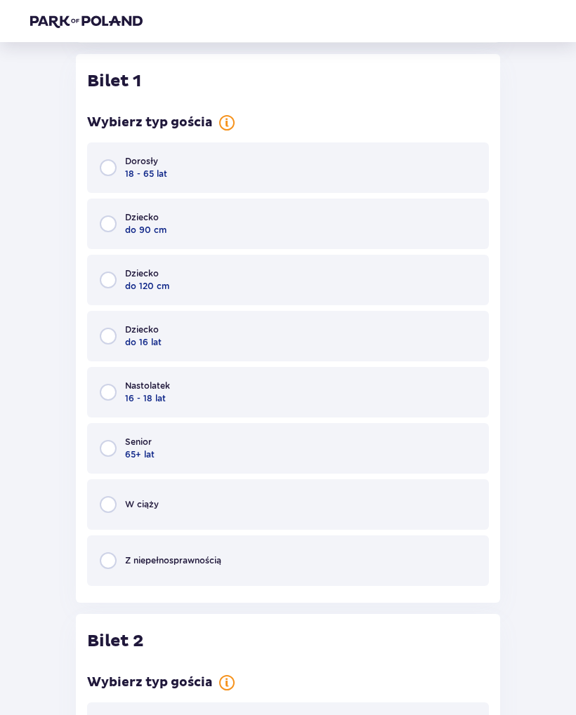
scroll to position [563, 0]
click at [205, 188] on div "Dorosły 18 - 65 lat" at bounding box center [288, 167] width 402 height 51
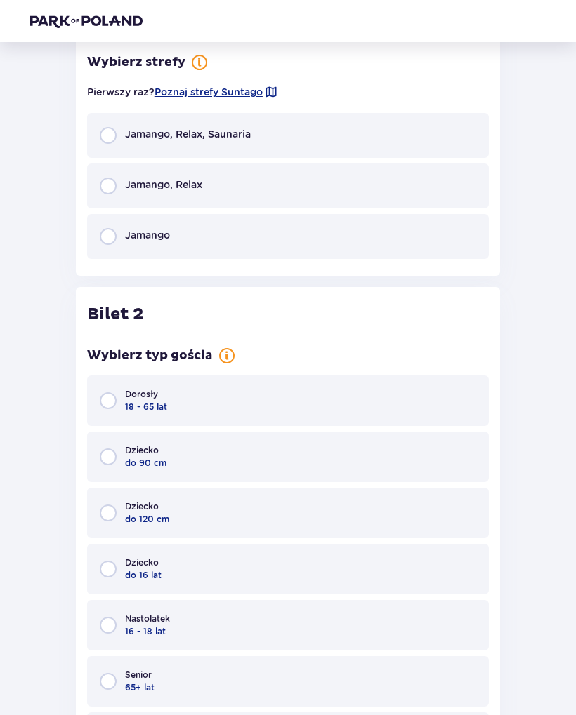
scroll to position [1118, 0]
click at [218, 241] on div "Jamango" at bounding box center [288, 235] width 402 height 45
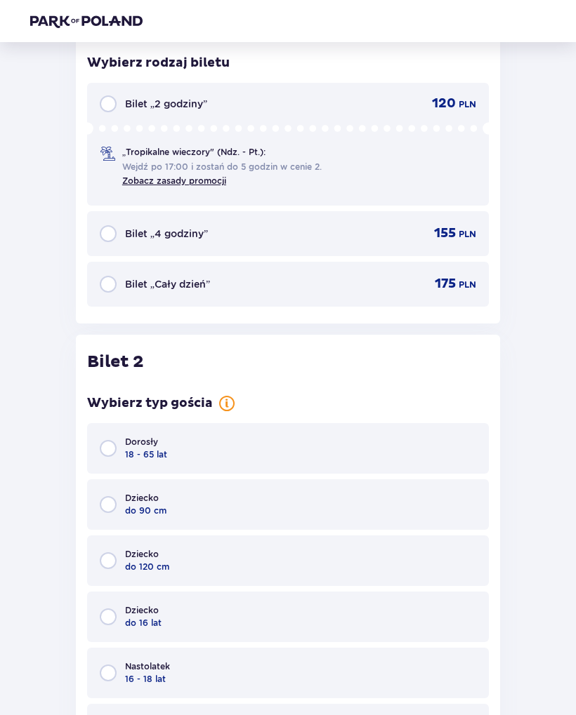
scroll to position [1345, 0]
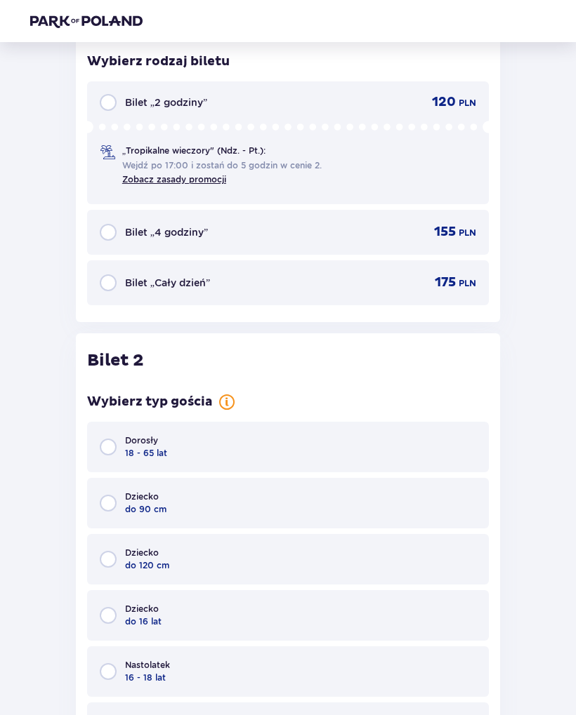
click at [253, 290] on div "Bilet „Cały dzień” 175 PLN" at bounding box center [288, 282] width 402 height 45
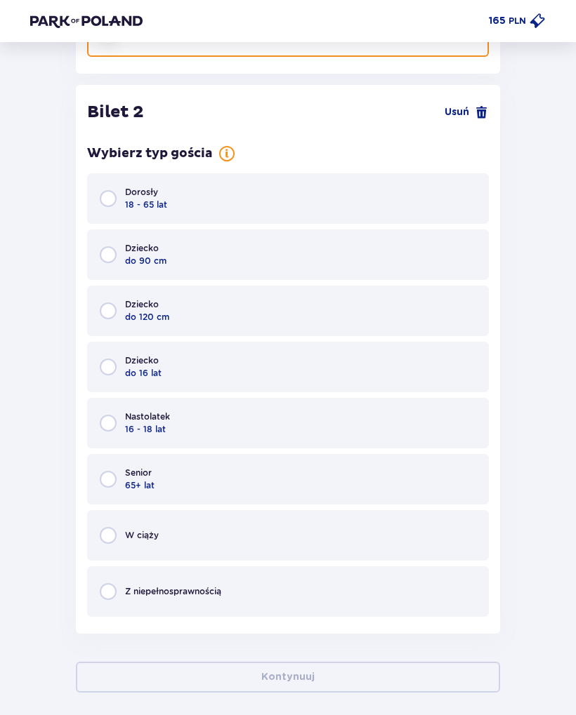
scroll to position [1622, 0]
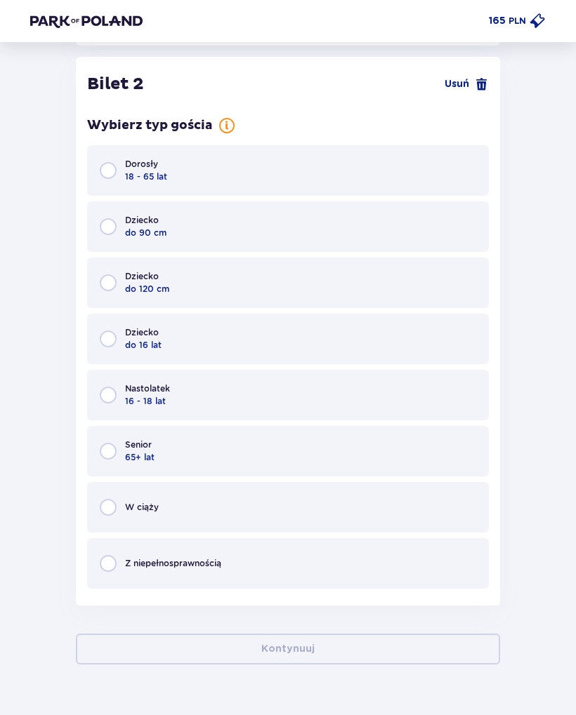
click at [197, 393] on div "Nastolatek 16 - 18 lat" at bounding box center [288, 395] width 402 height 51
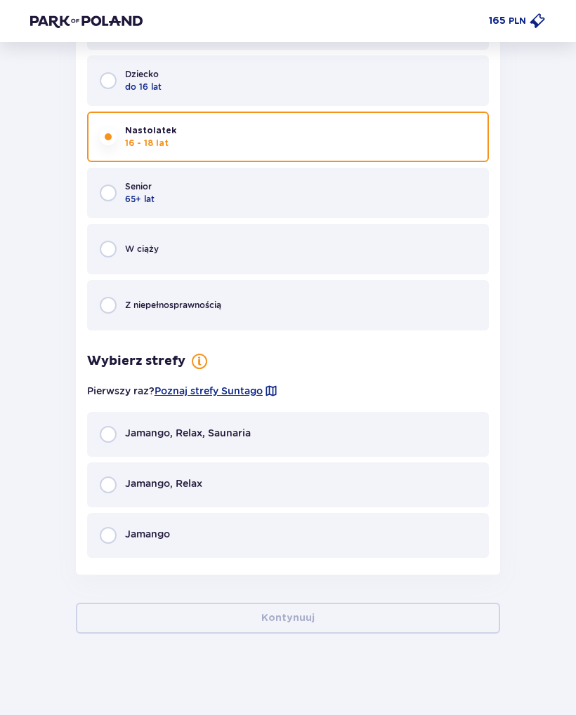
click at [194, 544] on div "Jamango" at bounding box center [288, 535] width 402 height 45
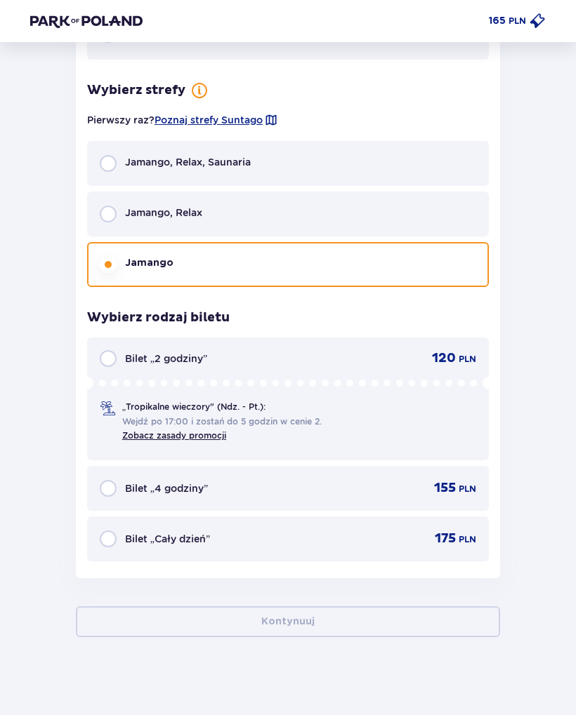
scroll to position [2152, 0]
click at [281, 533] on div "Bilet „Cały dzień” 175 PLN" at bounding box center [288, 538] width 376 height 17
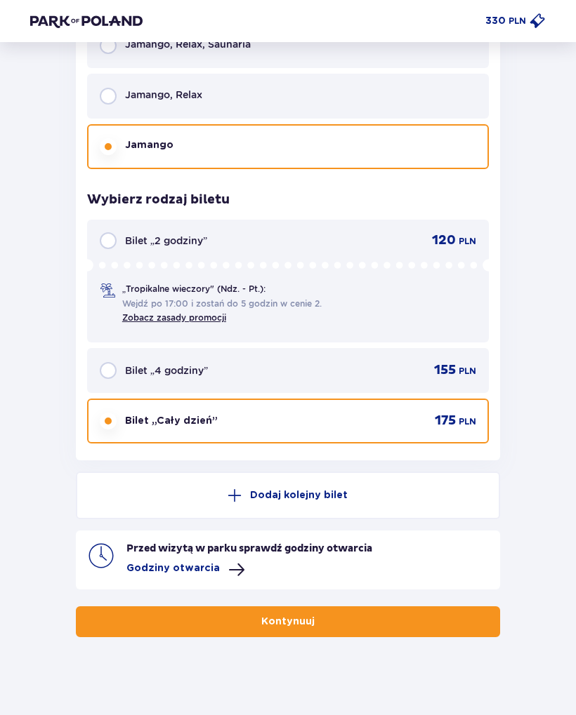
scroll to position [2270, 0]
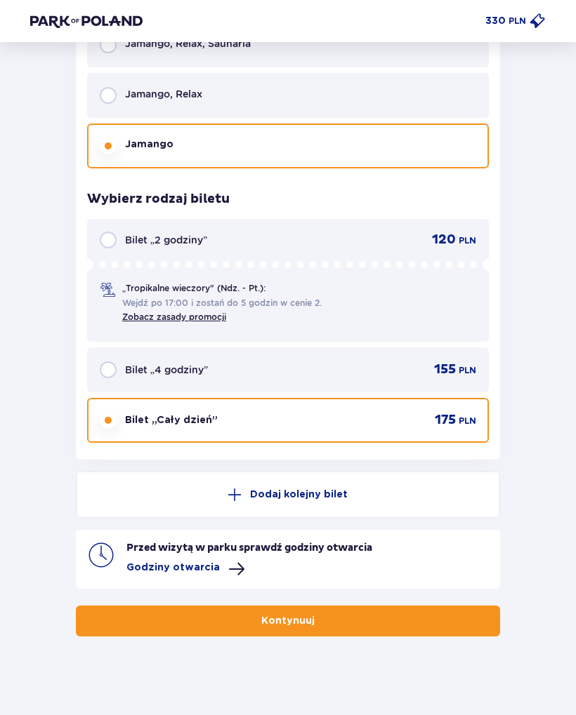
click at [331, 617] on button "Kontynuuj" at bounding box center [288, 621] width 424 height 31
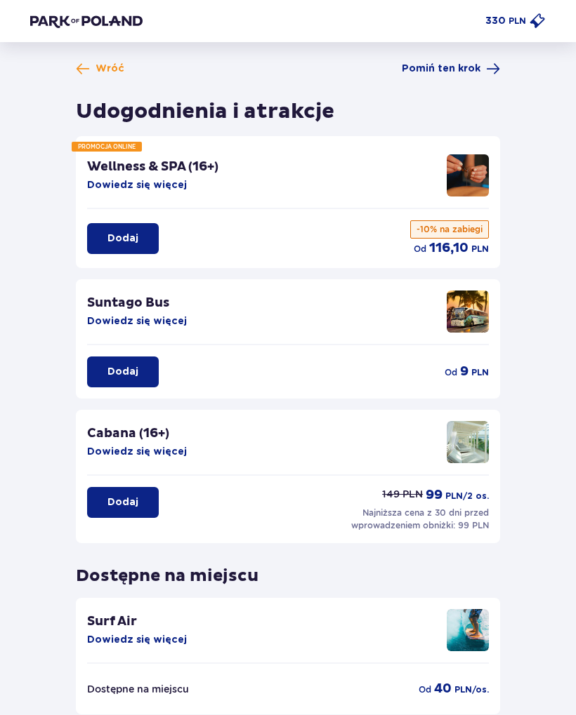
click at [452, 73] on span "Pomiń ten krok" at bounding box center [441, 69] width 79 height 14
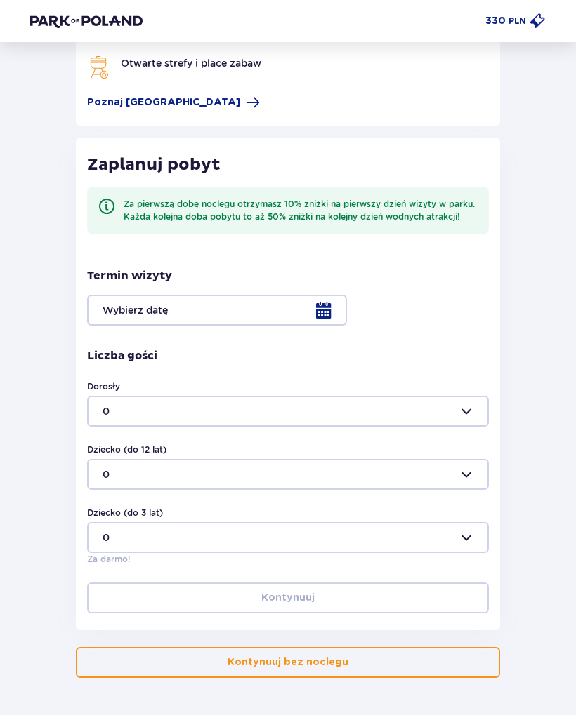
scroll to position [221, 0]
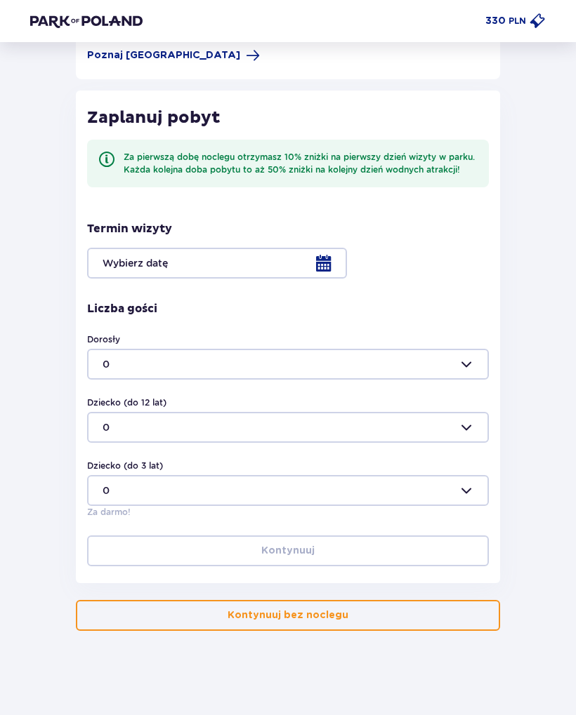
click at [465, 630] on button "Kontynuuj bez noclegu" at bounding box center [288, 615] width 424 height 31
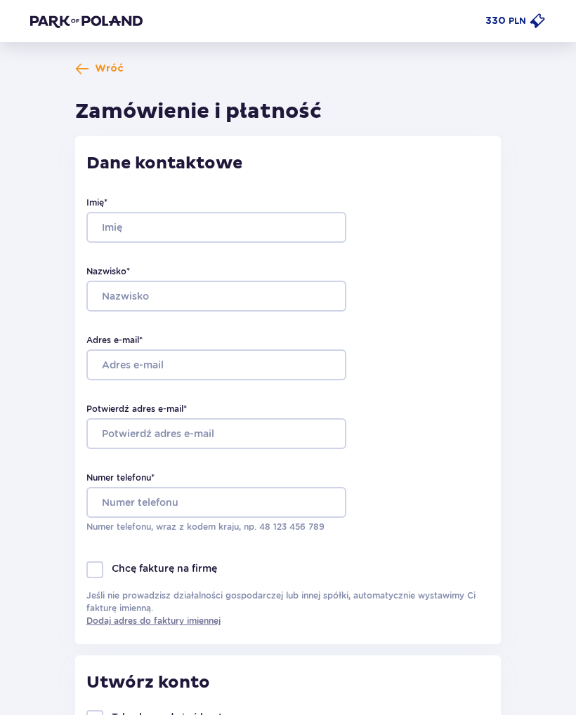
click at [111, 26] on img at bounding box center [86, 21] width 112 height 14
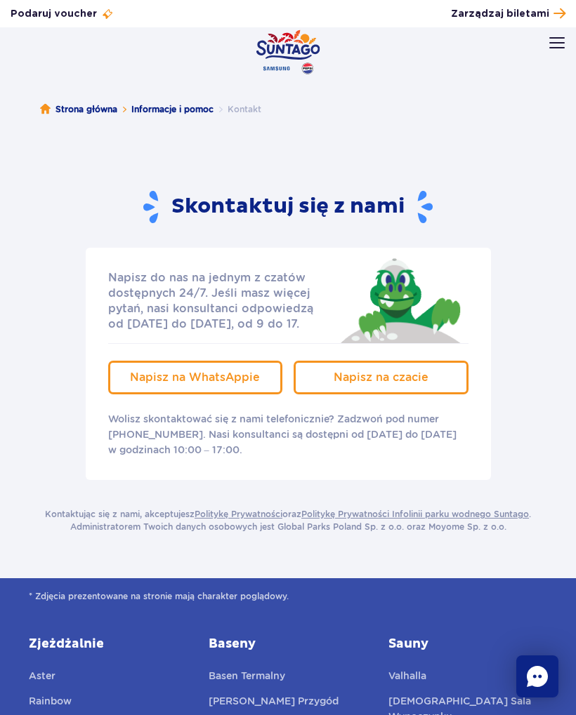
click at [221, 378] on span "Napisz na WhatsAppie" at bounding box center [195, 377] width 130 height 13
click at [199, 382] on span "Napisz na WhatsAppie" at bounding box center [195, 377] width 130 height 13
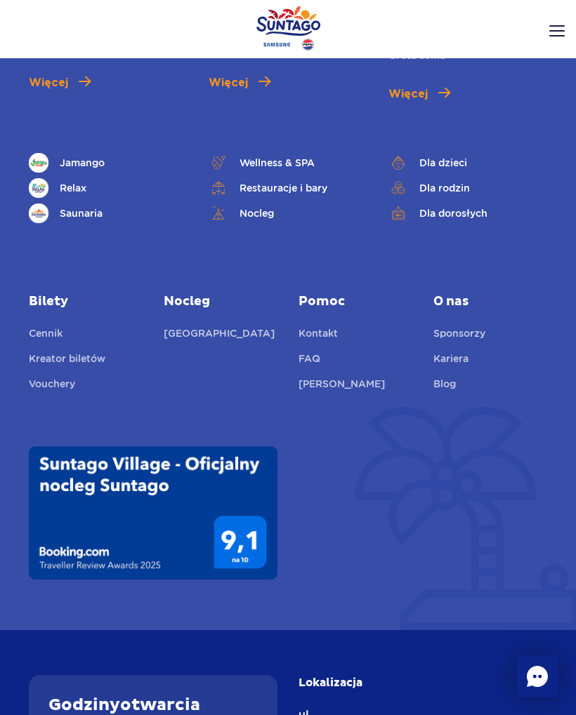
scroll to position [5666, 0]
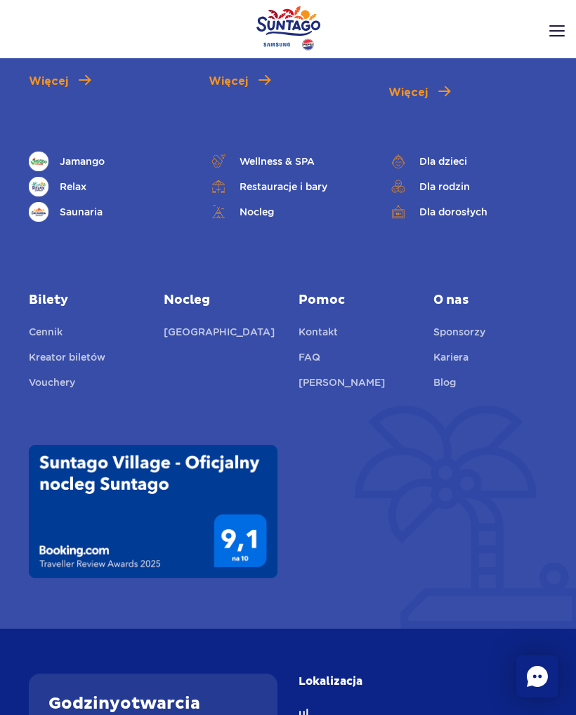
click at [324, 324] on link "Kontakt" at bounding box center [317, 334] width 39 height 20
click at [312, 350] on link "FAQ" at bounding box center [309, 360] width 22 height 20
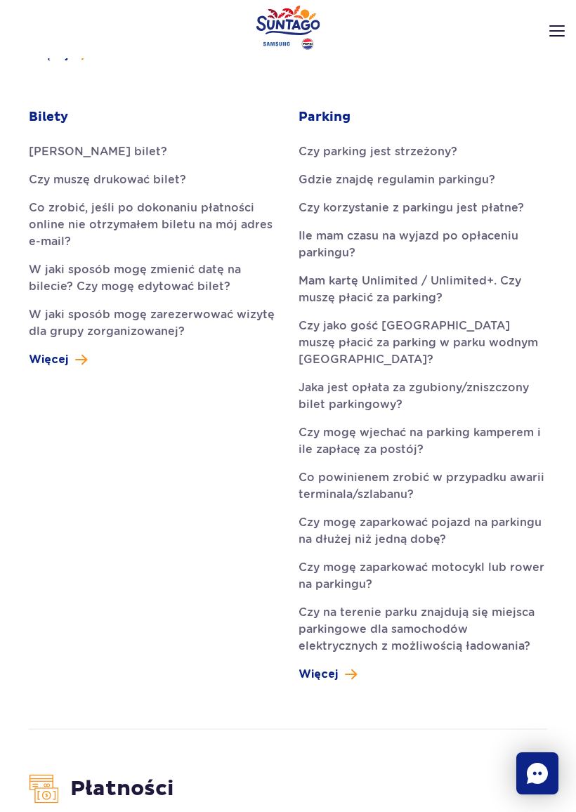
scroll to position [721, 0]
click at [75, 350] on span at bounding box center [81, 358] width 12 height 17
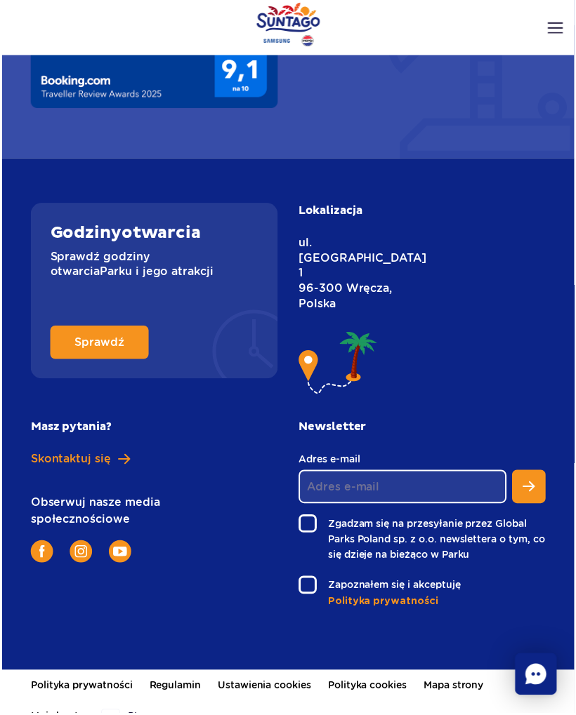
scroll to position [1335, 0]
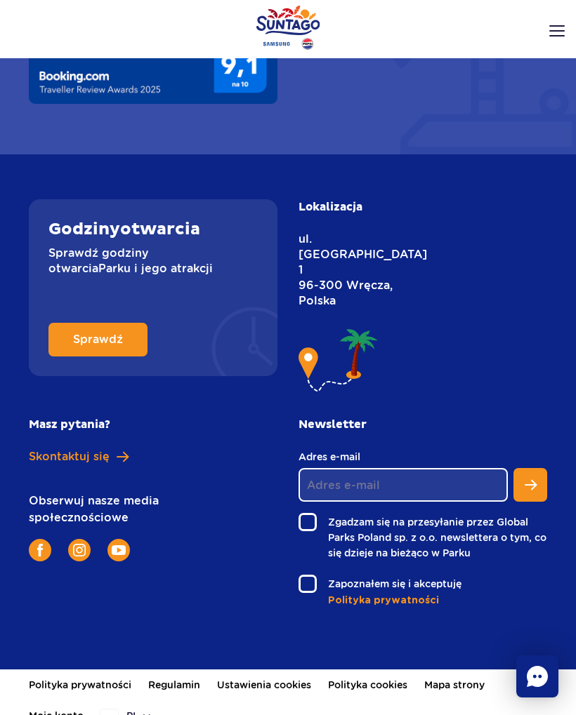
click at [103, 449] on span "Skontaktuj się" at bounding box center [69, 456] width 81 height 15
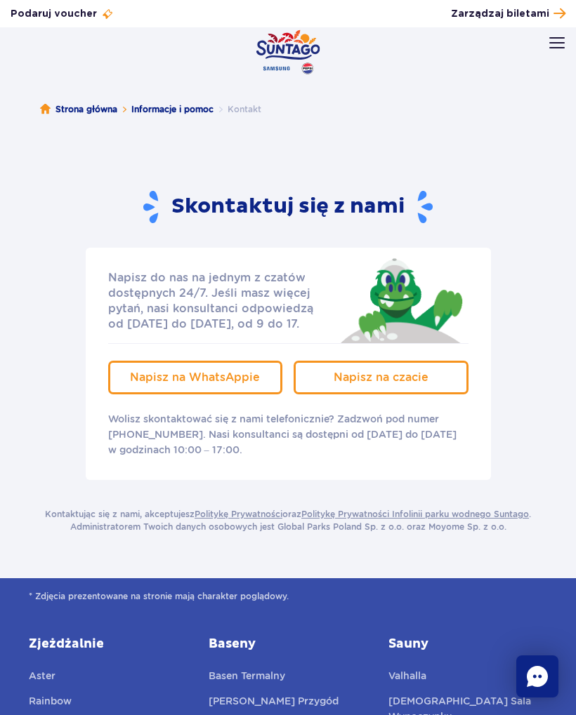
click at [185, 368] on link "Napisz na WhatsAppie" at bounding box center [195, 378] width 175 height 34
click at [425, 380] on span "Napisz na czacie" at bounding box center [380, 377] width 95 height 13
